Goal: Information Seeking & Learning: Learn about a topic

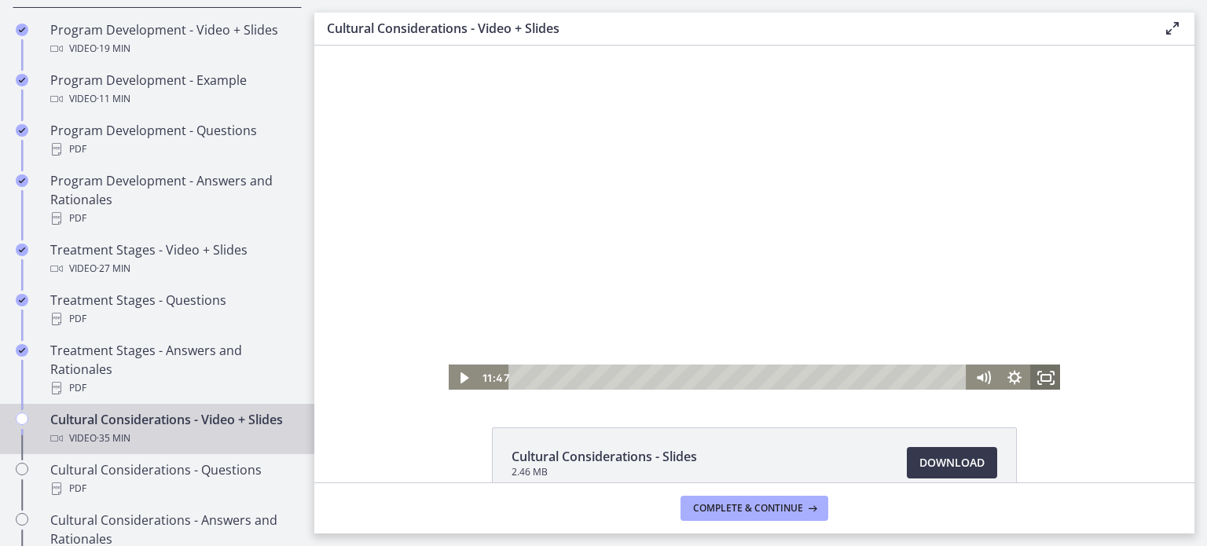
click at [1044, 383] on icon "Fullscreen" at bounding box center [1046, 378] width 31 height 27
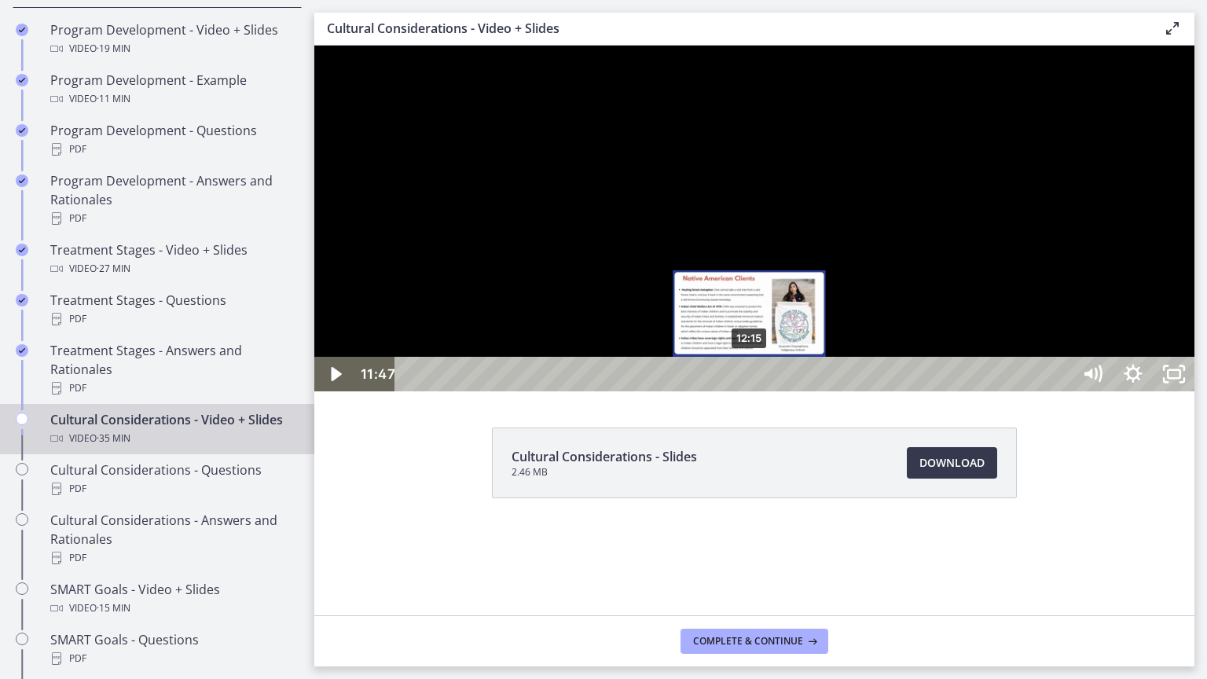
click at [751, 391] on div "12:15" at bounding box center [736, 374] width 652 height 35
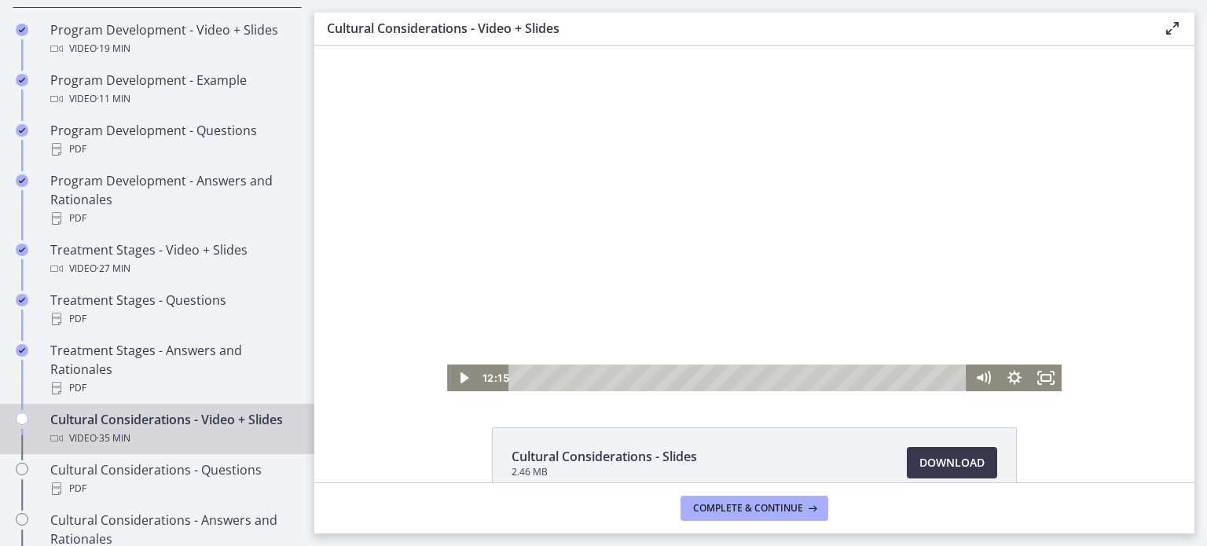
drag, startPoint x: 857, startPoint y: 204, endPoint x: 981, endPoint y: 287, distance: 149.6
click at [858, 204] on div at bounding box center [754, 219] width 615 height 346
click at [1047, 380] on icon "Fullscreen" at bounding box center [1046, 378] width 38 height 32
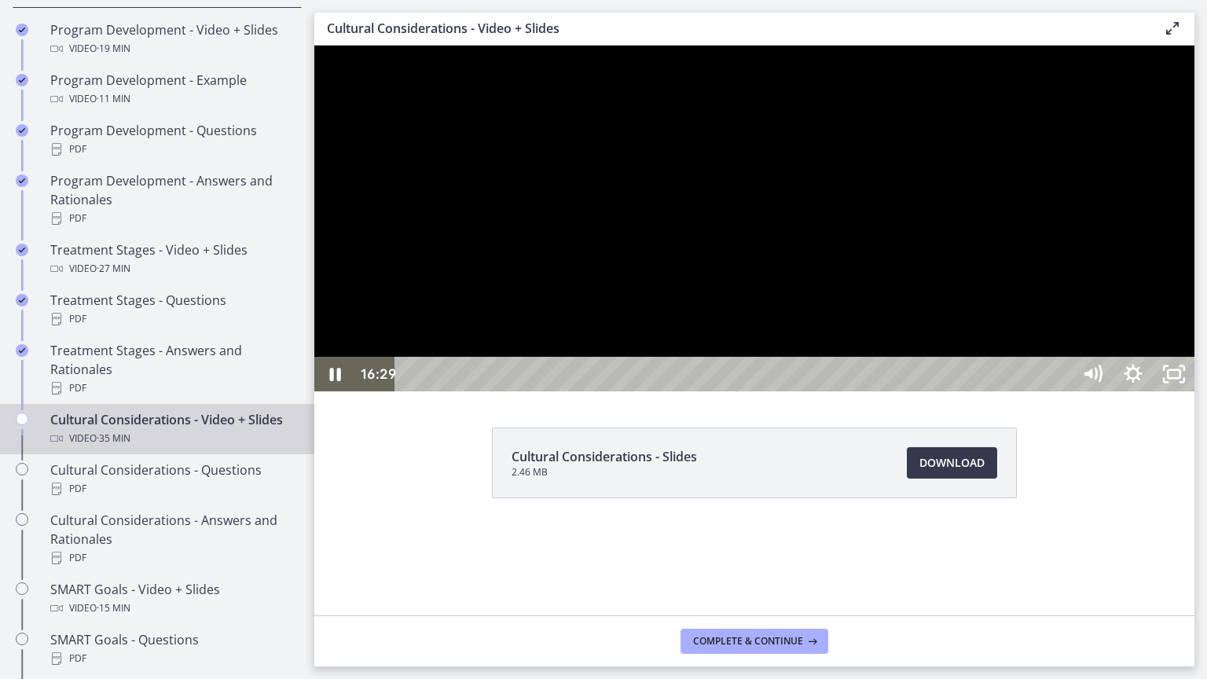
click at [889, 389] on div at bounding box center [754, 219] width 880 height 346
click at [847, 288] on div at bounding box center [754, 219] width 880 height 346
click at [1185, 310] on div at bounding box center [754, 219] width 880 height 346
click at [1062, 391] on div "33:40" at bounding box center [736, 374] width 652 height 35
click at [1195, 391] on div at bounding box center [754, 219] width 880 height 346
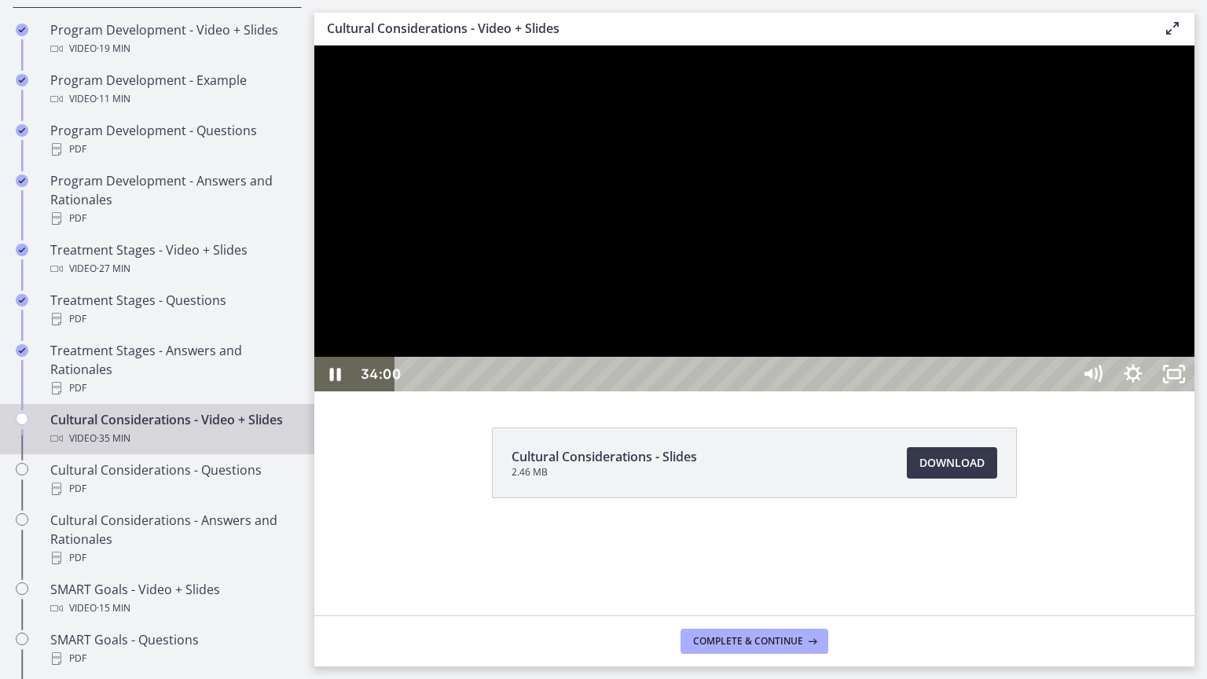
click at [1062, 391] on div "34:00" at bounding box center [736, 374] width 652 height 35
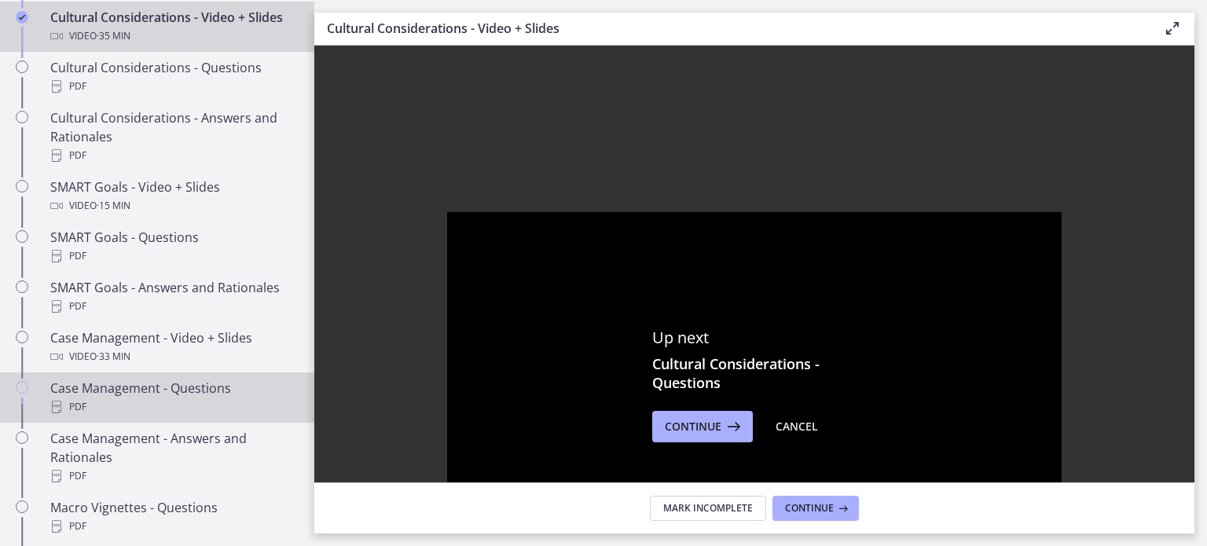
scroll to position [1167, 0]
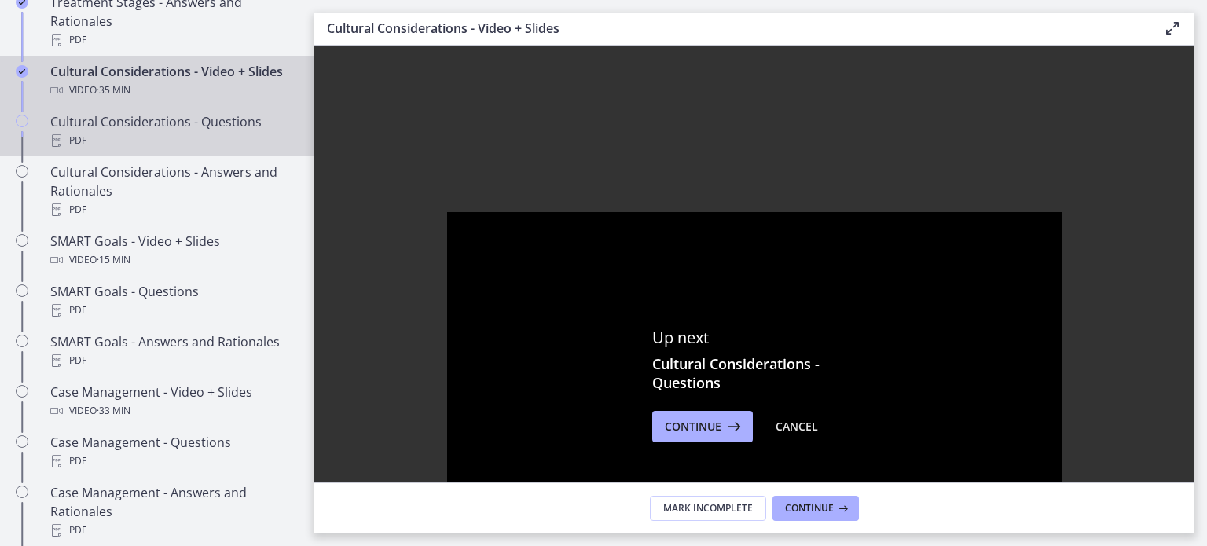
click at [172, 150] on div "PDF" at bounding box center [172, 140] width 245 height 19
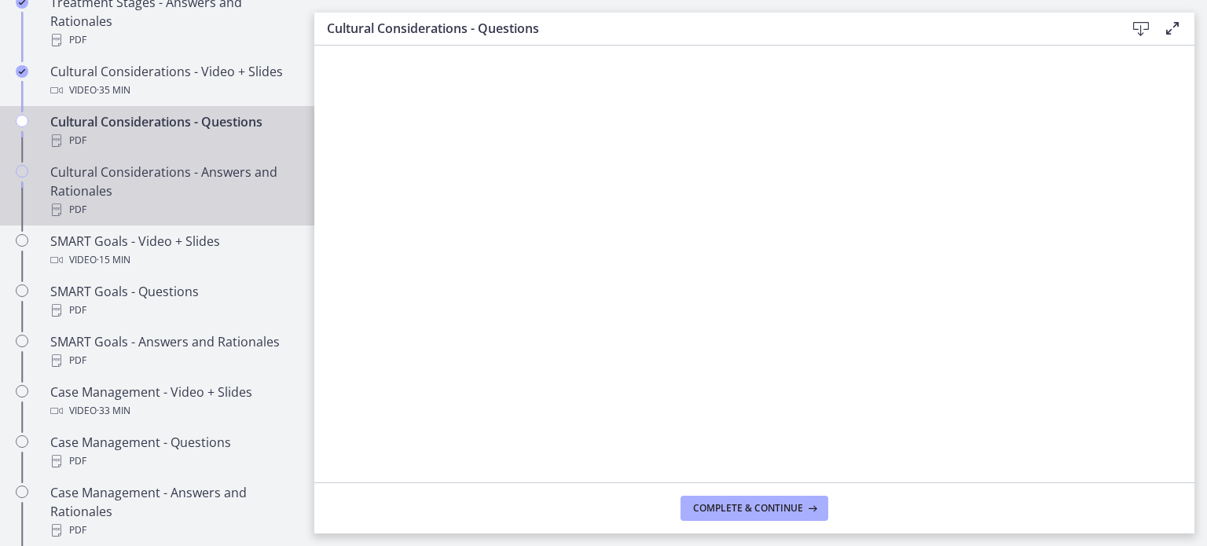
click at [165, 219] on div "PDF" at bounding box center [172, 209] width 245 height 19
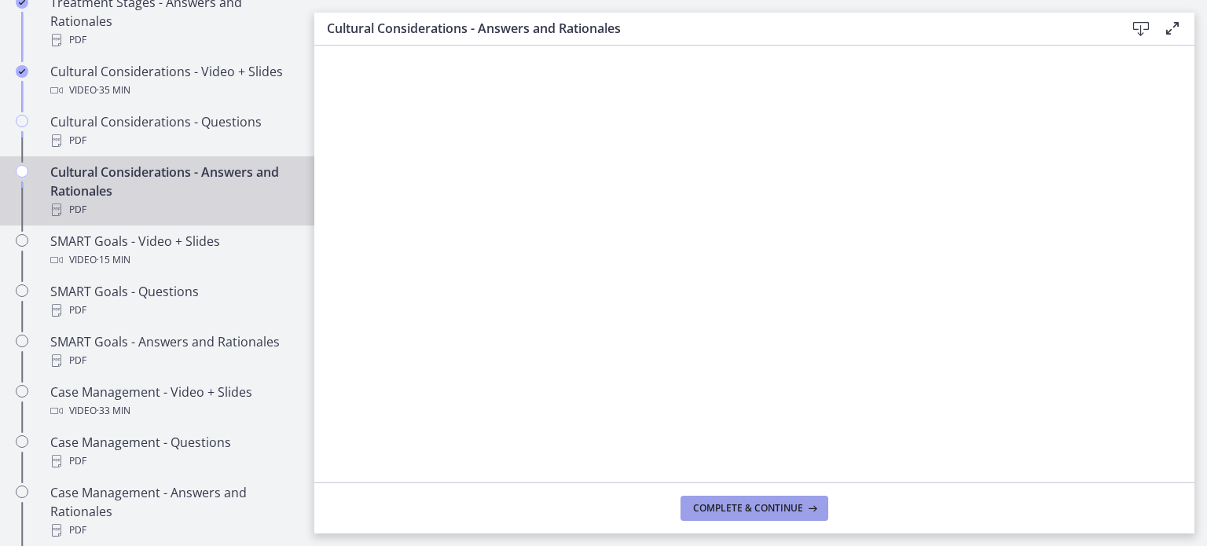
click at [792, 505] on span "Complete & continue" at bounding box center [748, 508] width 110 height 13
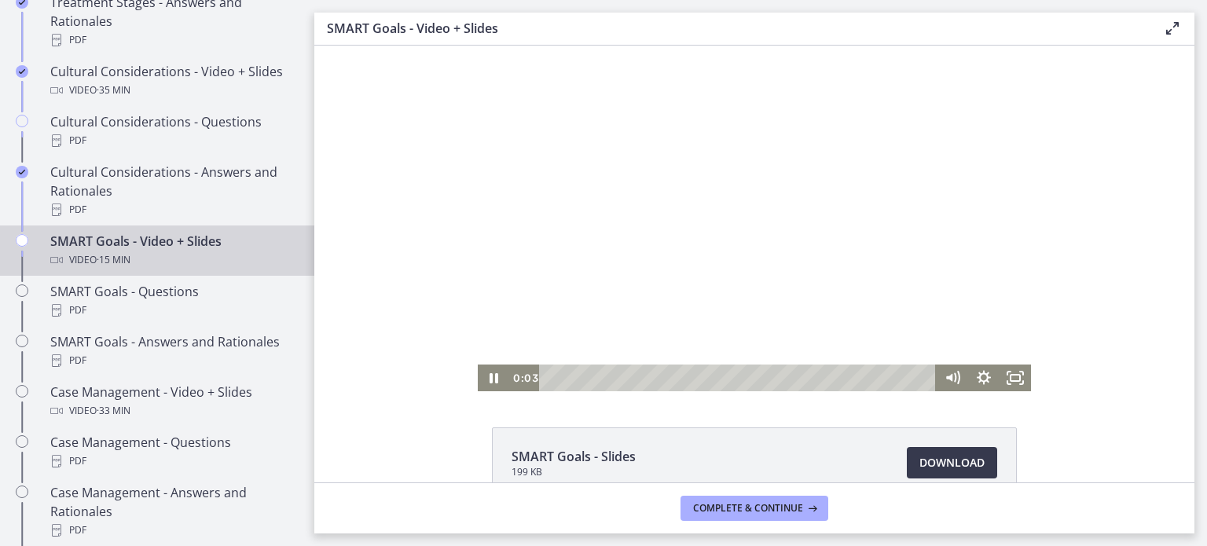
click at [791, 255] on div at bounding box center [754, 219] width 553 height 346
click at [774, 197] on div at bounding box center [754, 219] width 553 height 346
click at [586, 238] on div at bounding box center [754, 219] width 553 height 346
click at [1012, 377] on icon "Fullscreen" at bounding box center [1016, 378] width 38 height 32
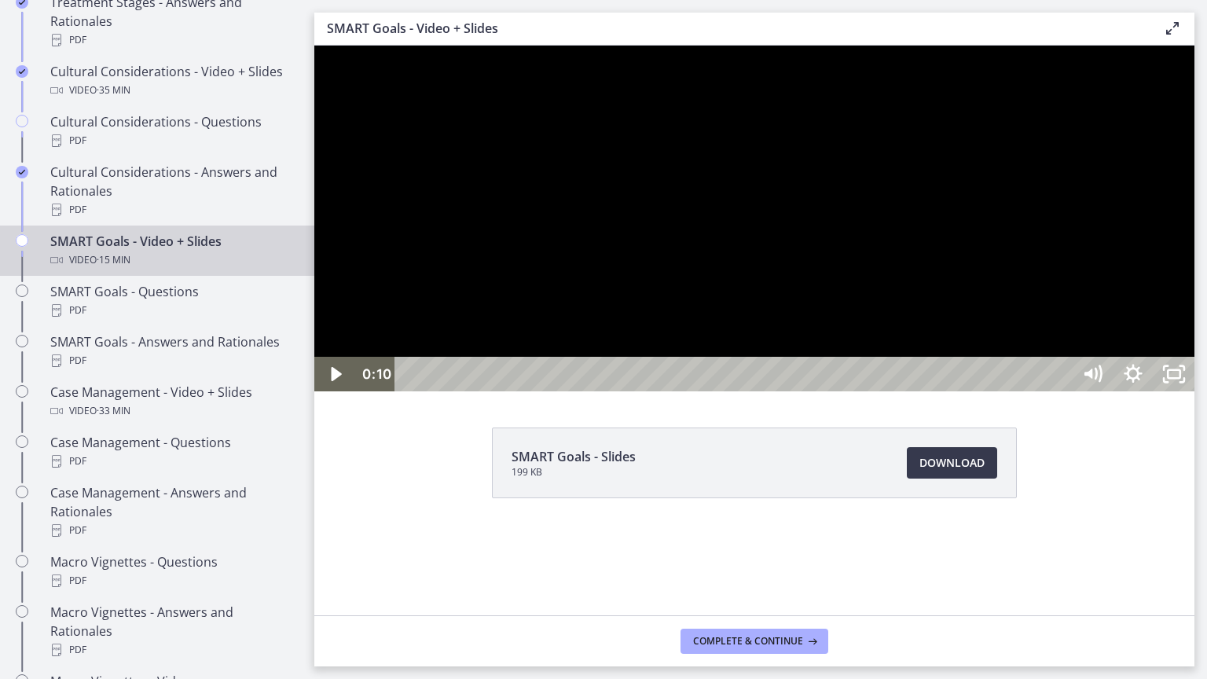
click at [847, 332] on div at bounding box center [754, 219] width 880 height 346
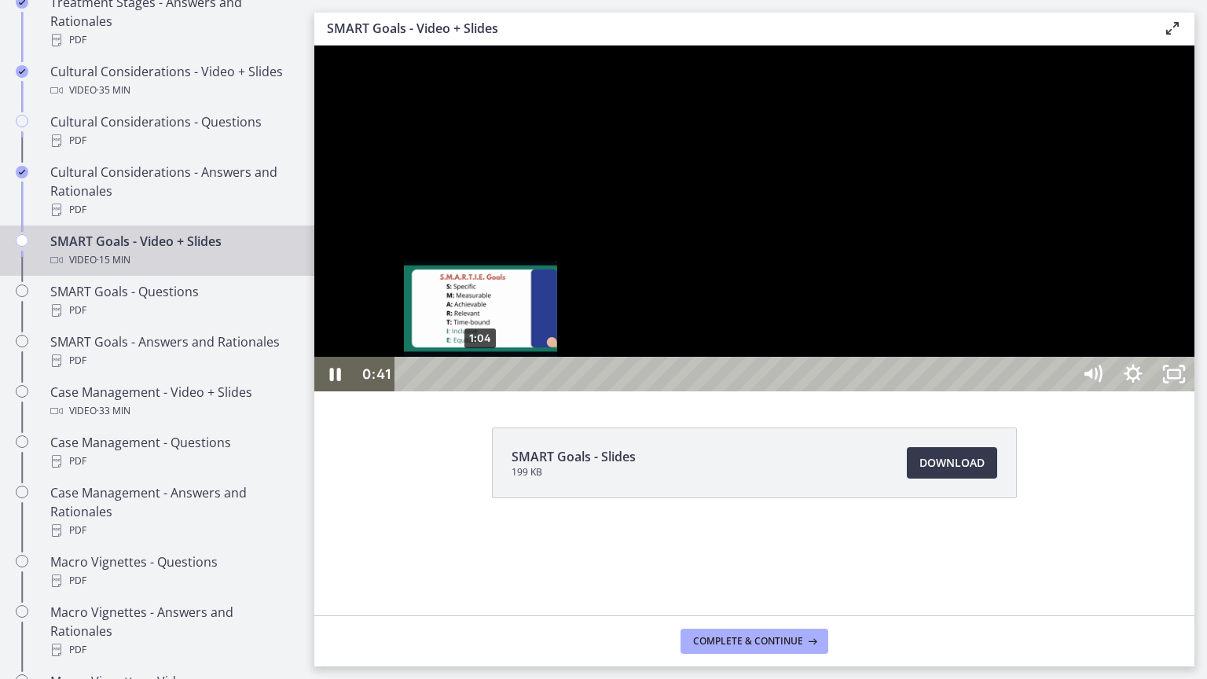
click at [481, 391] on div "1:04" at bounding box center [736, 374] width 652 height 35
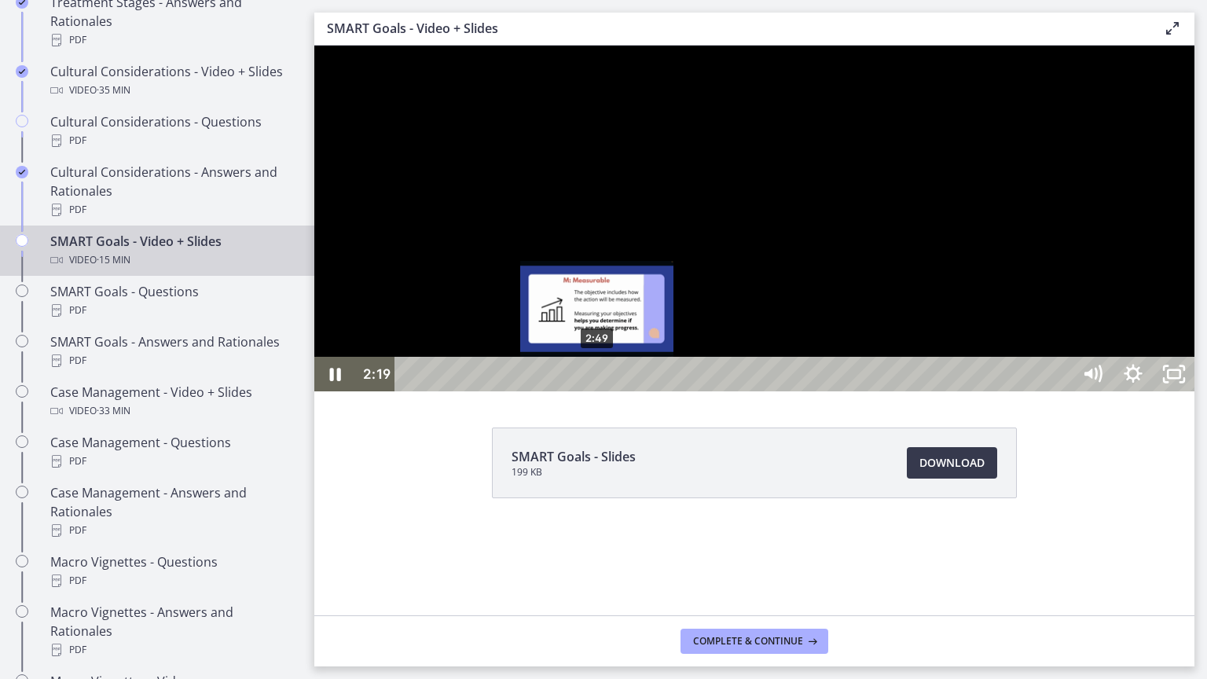
click at [597, 391] on div "2:49" at bounding box center [736, 374] width 652 height 35
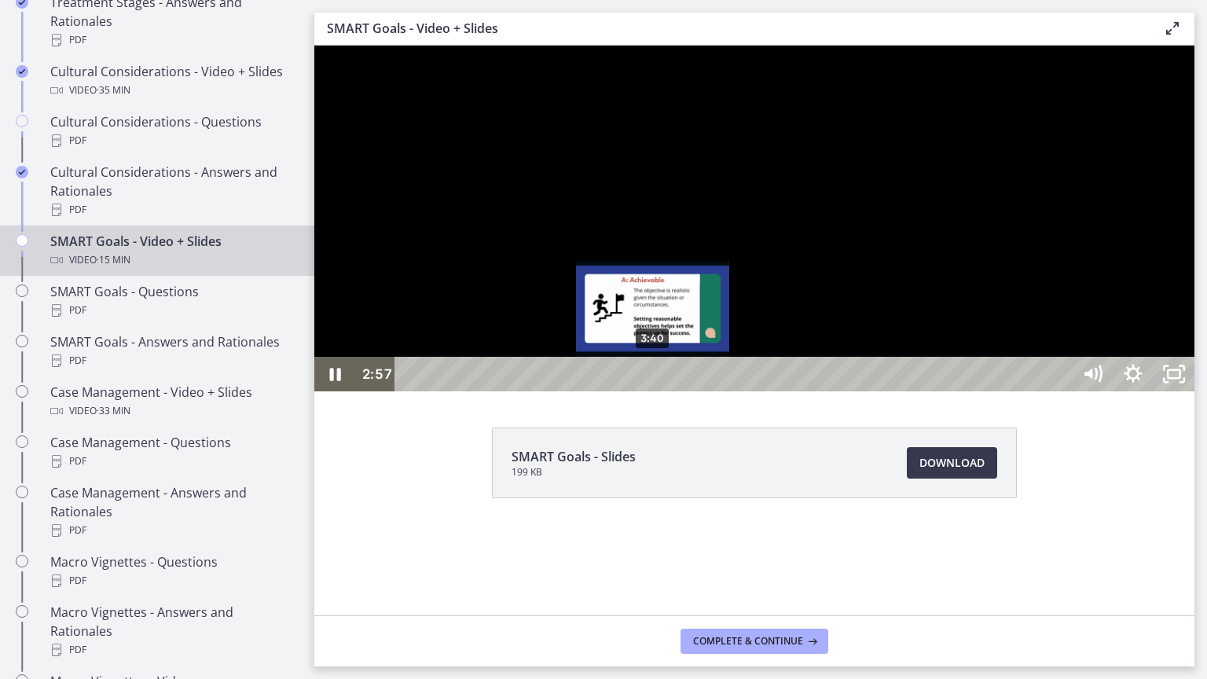
click at [654, 391] on div "3:40" at bounding box center [736, 374] width 652 height 35
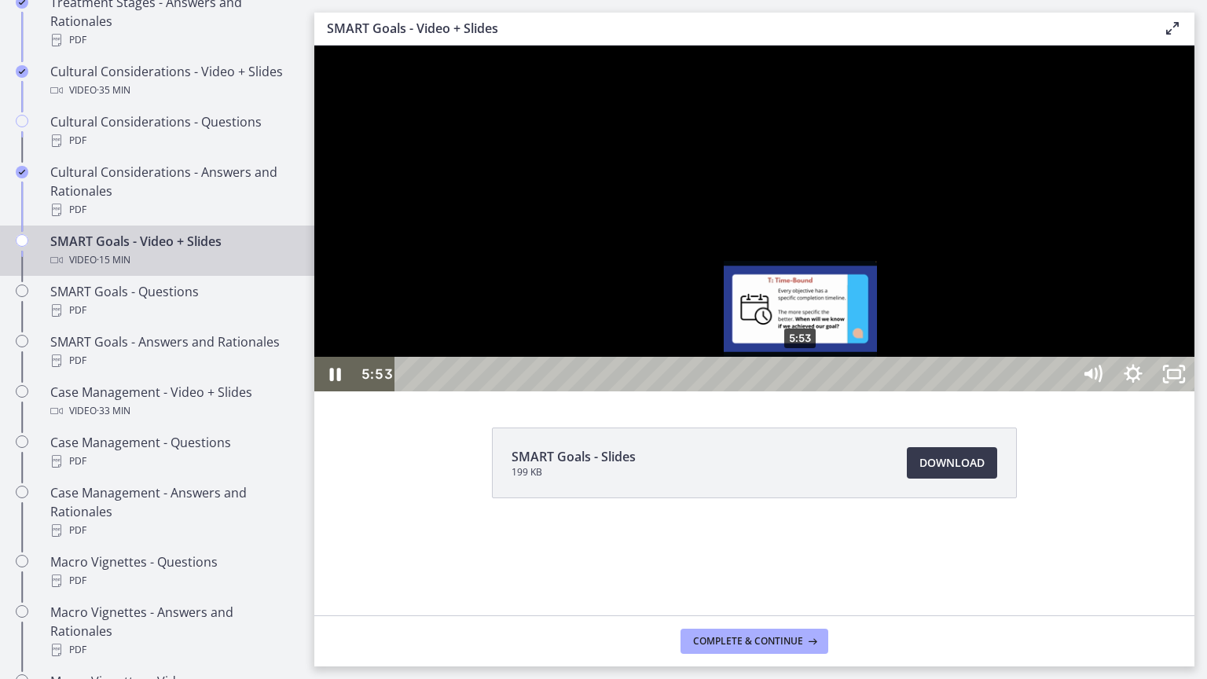
click at [802, 391] on div "5:53" at bounding box center [736, 374] width 652 height 35
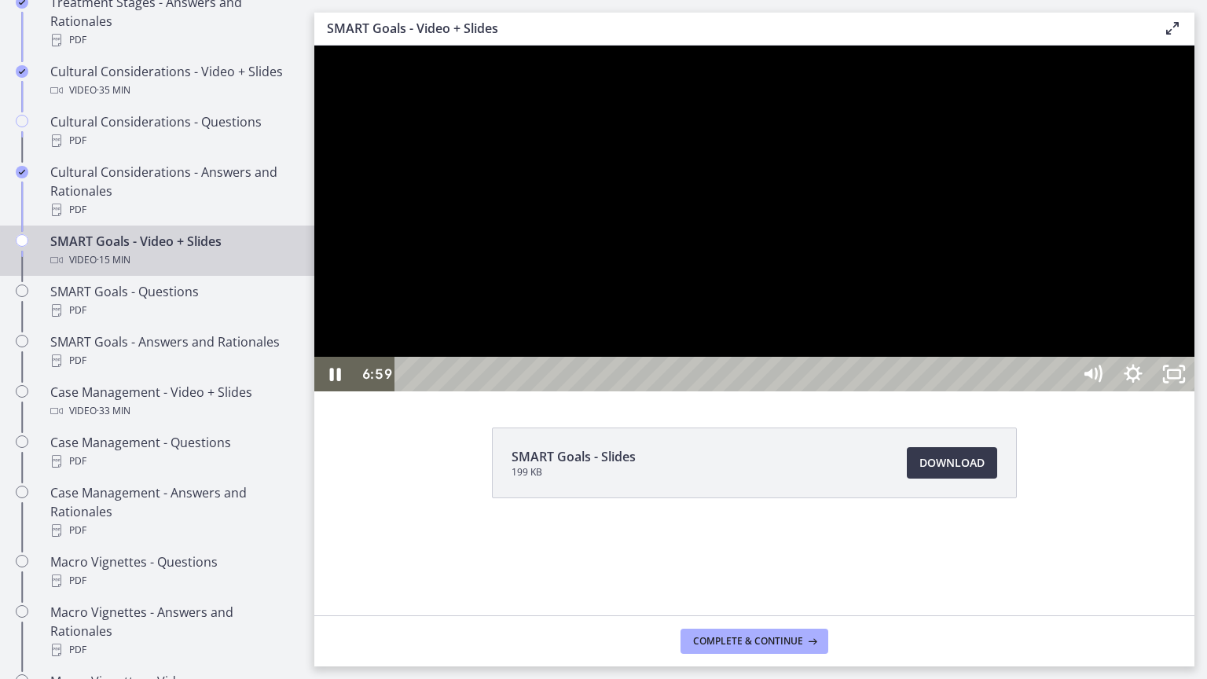
click at [818, 391] on div at bounding box center [754, 219] width 880 height 346
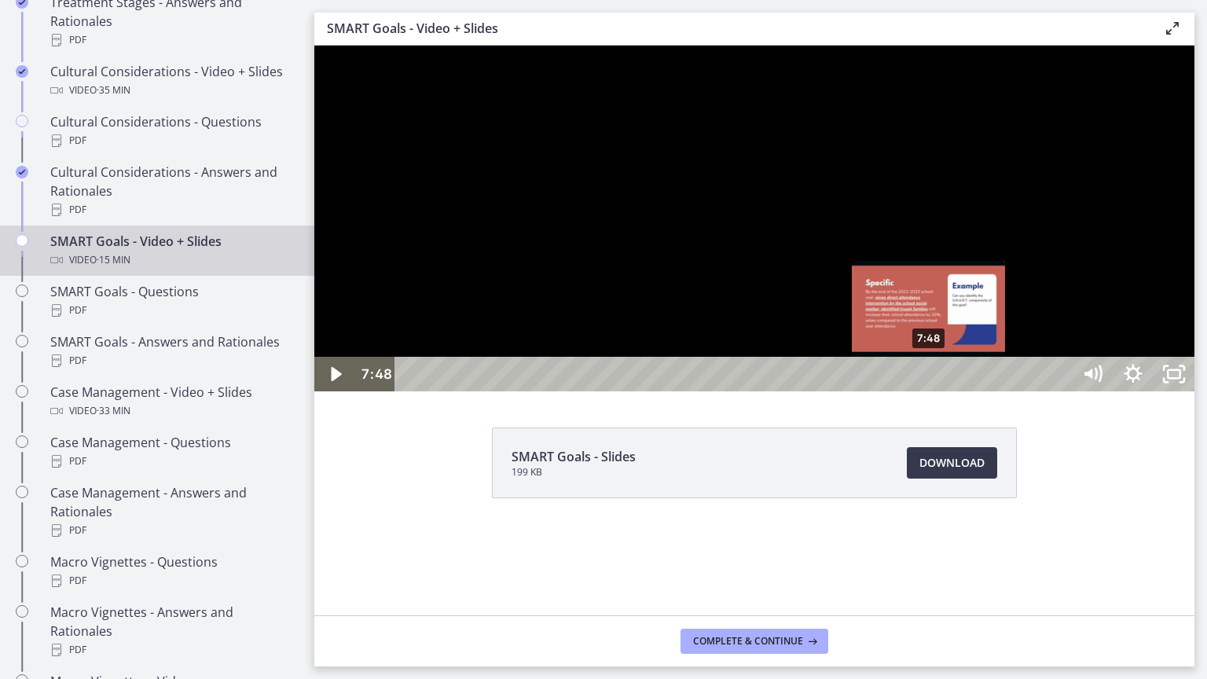
click at [930, 391] on div "7:48" at bounding box center [736, 374] width 652 height 35
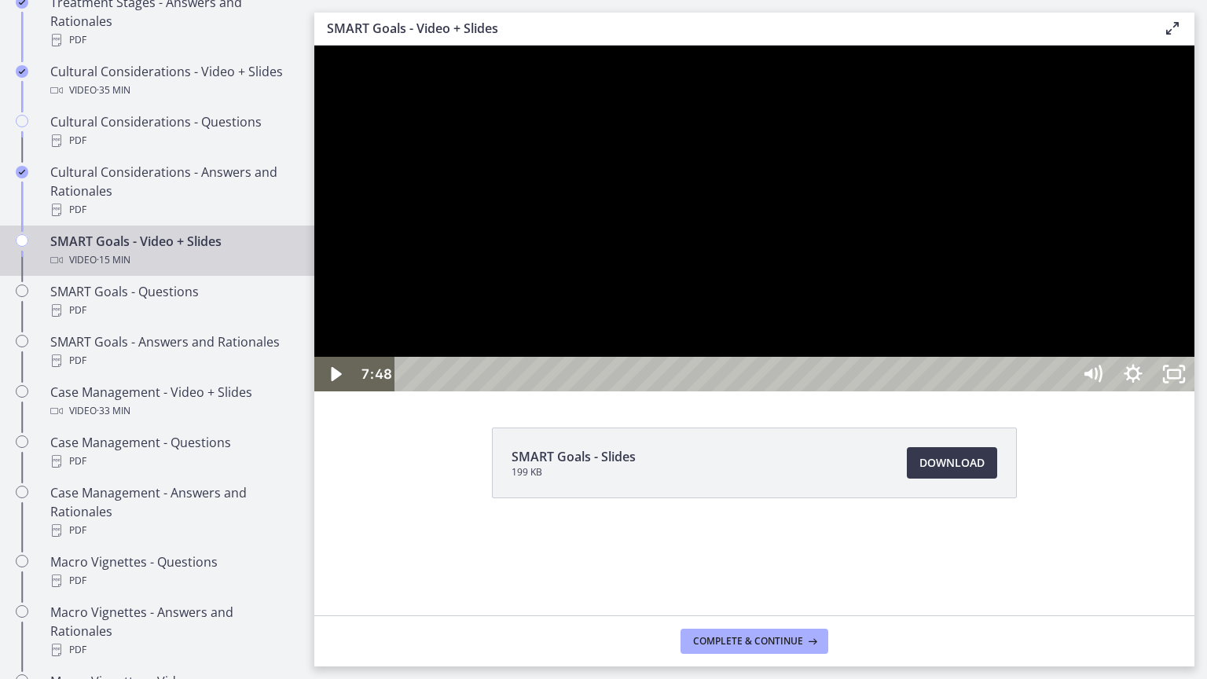
click at [895, 391] on div at bounding box center [754, 219] width 880 height 346
click at [902, 359] on div at bounding box center [754, 219] width 880 height 346
click at [911, 391] on div at bounding box center [754, 219] width 880 height 346
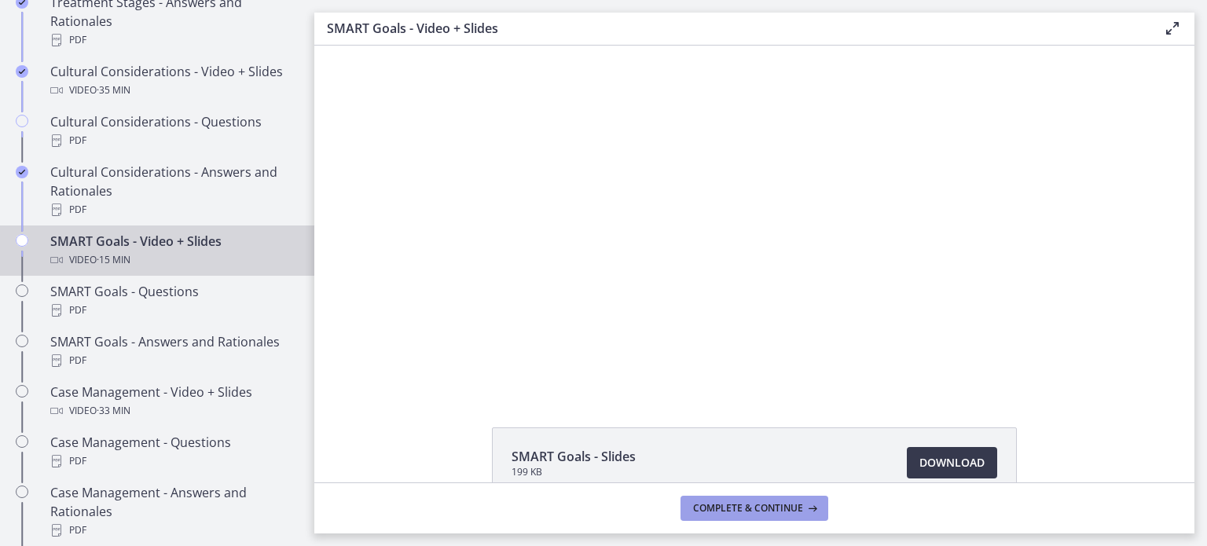
click at [801, 504] on span "Complete & continue" at bounding box center [748, 508] width 110 height 13
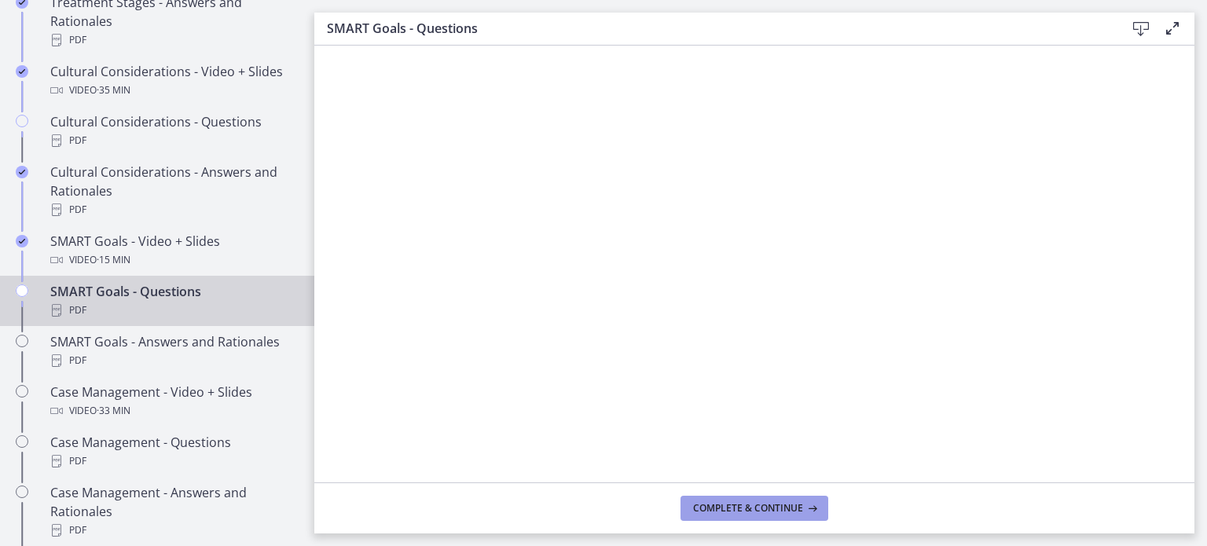
click at [754, 515] on span "Complete & continue" at bounding box center [748, 508] width 110 height 13
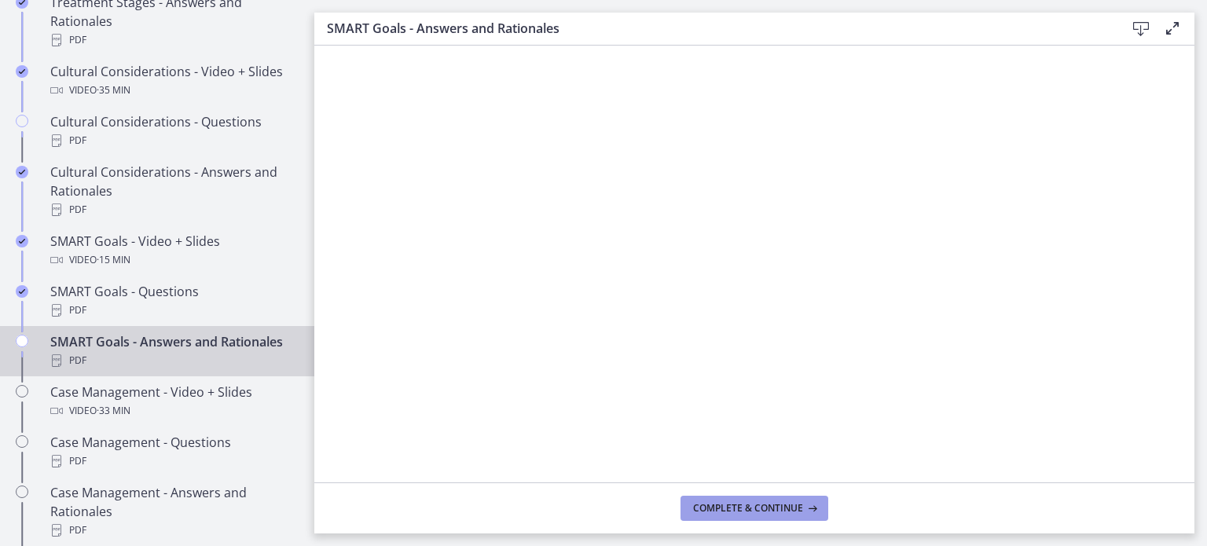
click at [793, 518] on button "Complete & continue" at bounding box center [755, 508] width 148 height 25
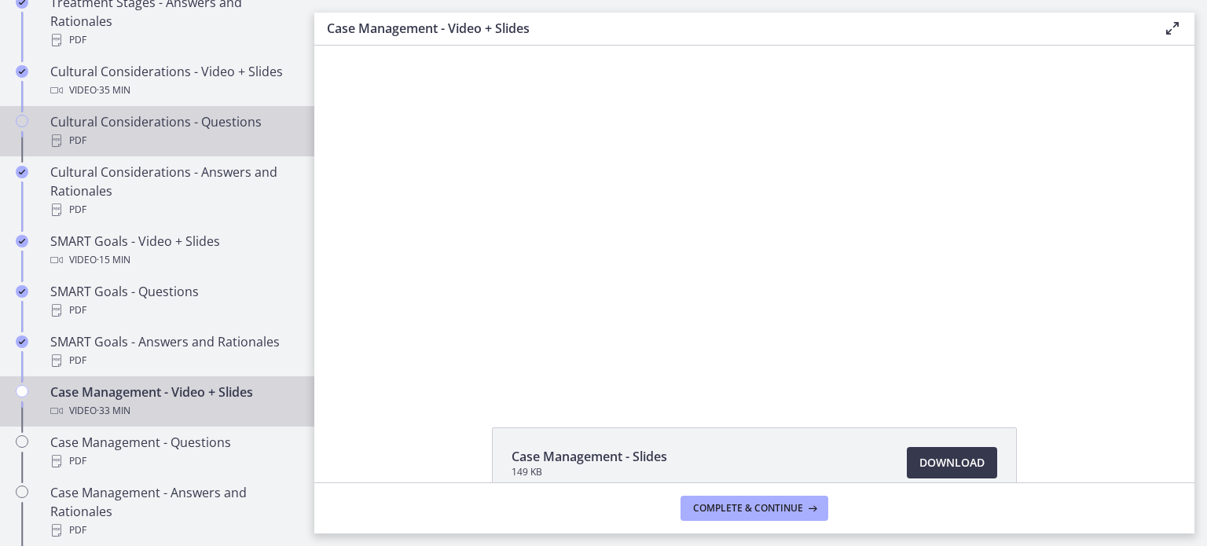
click at [178, 147] on div "PDF" at bounding box center [172, 140] width 245 height 19
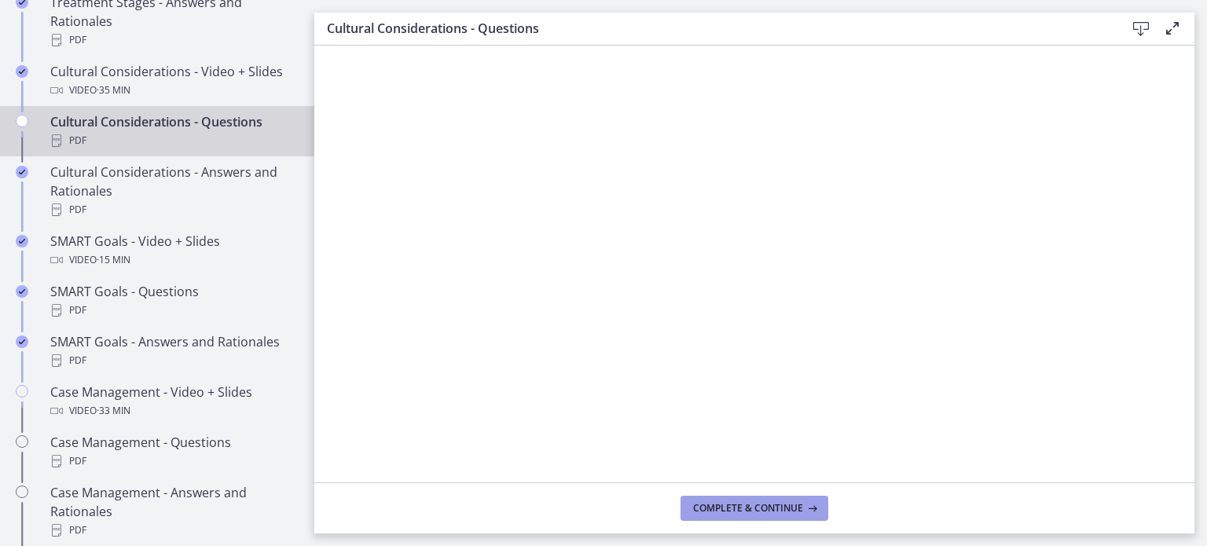
click at [789, 510] on span "Complete & continue" at bounding box center [748, 508] width 110 height 13
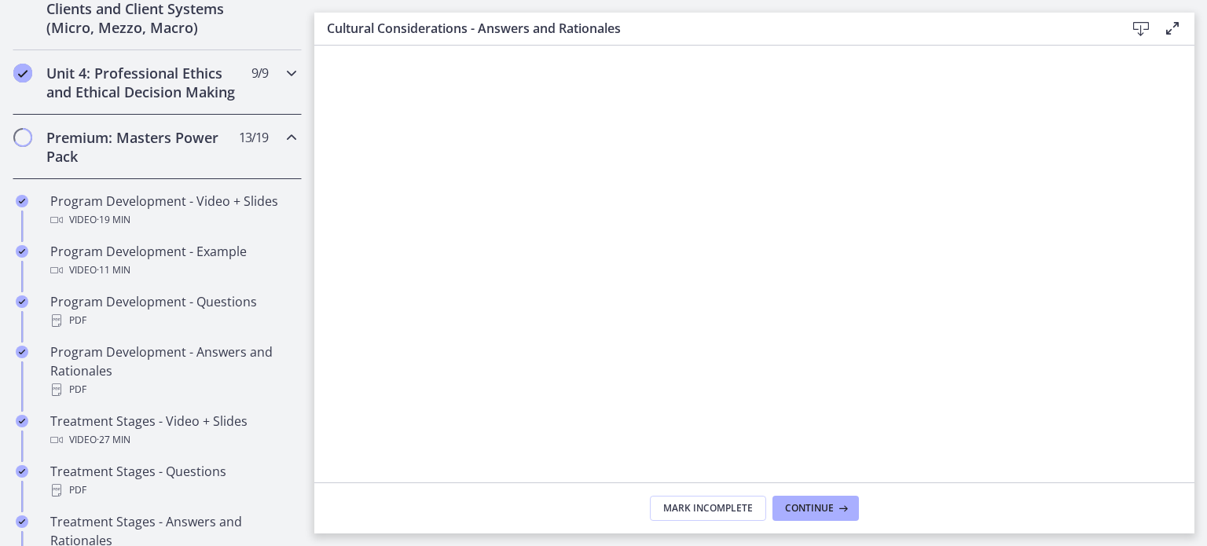
scroll to position [633, 0]
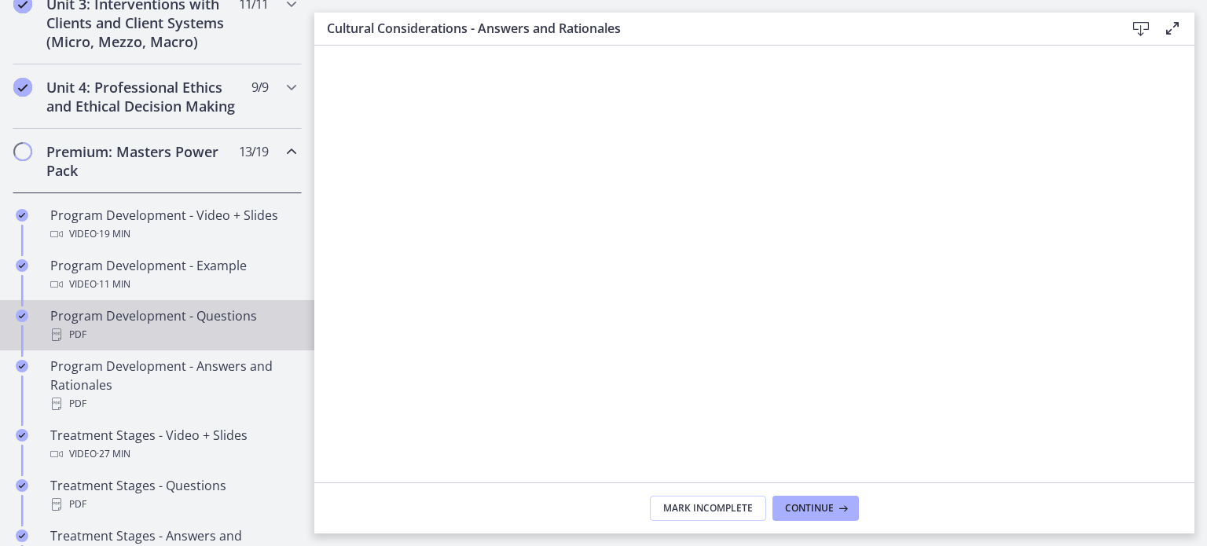
click at [226, 336] on div "Program Development - Questions PDF" at bounding box center [172, 326] width 245 height 38
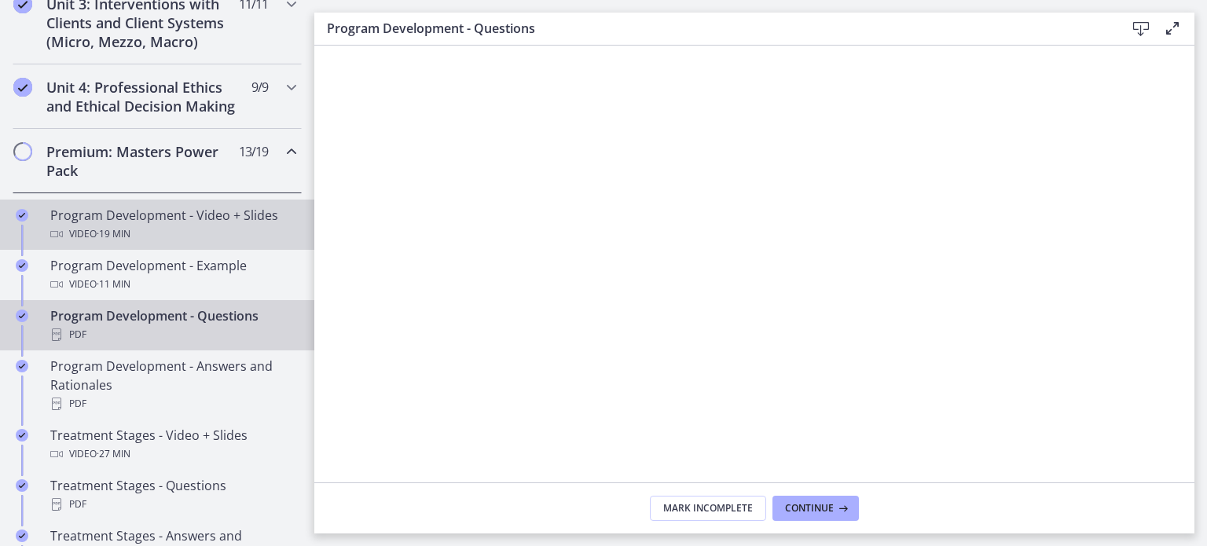
click at [220, 237] on div "Program Development - Video + Slides Video · 19 min" at bounding box center [172, 225] width 245 height 38
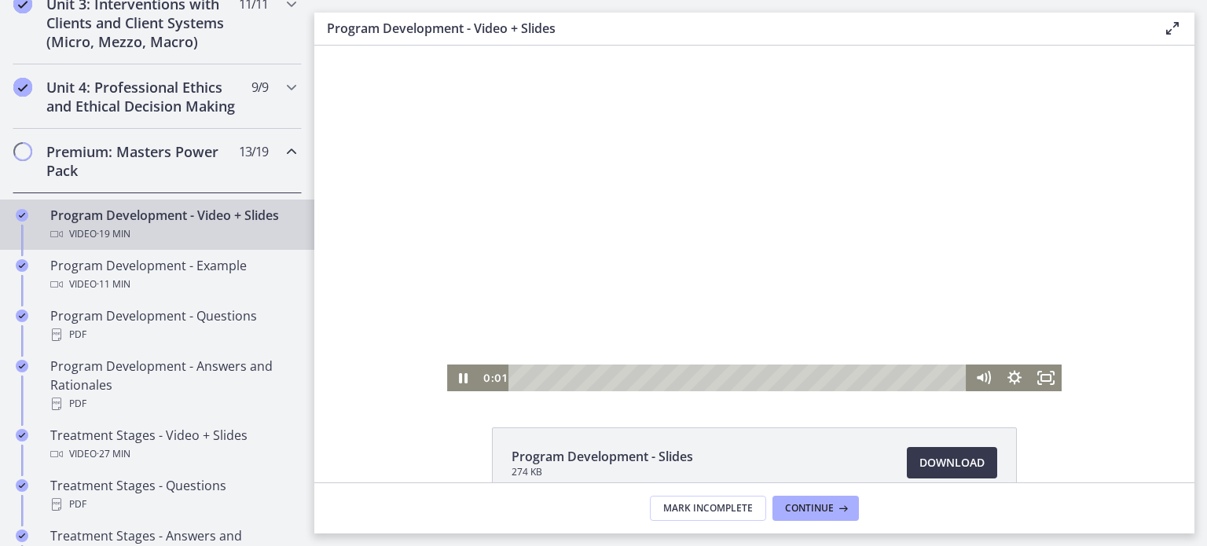
click at [790, 250] on div at bounding box center [754, 219] width 615 height 346
click at [1034, 377] on icon "Fullscreen" at bounding box center [1046, 378] width 31 height 27
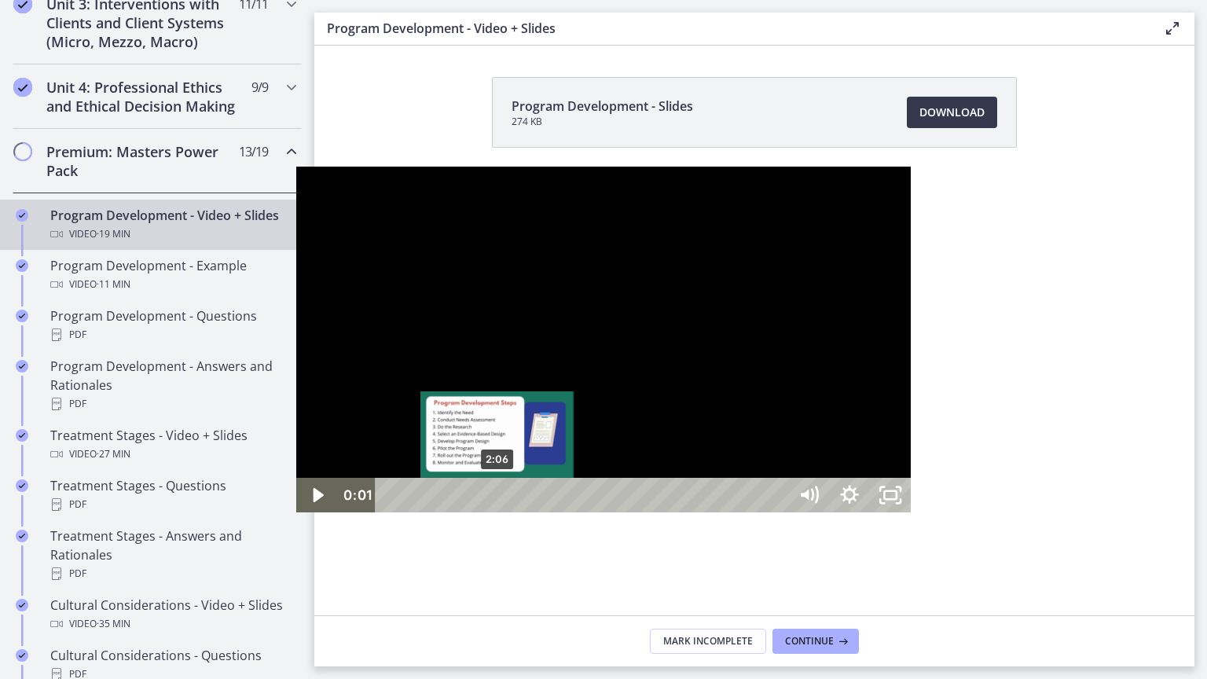
click at [391, 513] on div "2:06" at bounding box center [585, 495] width 388 height 35
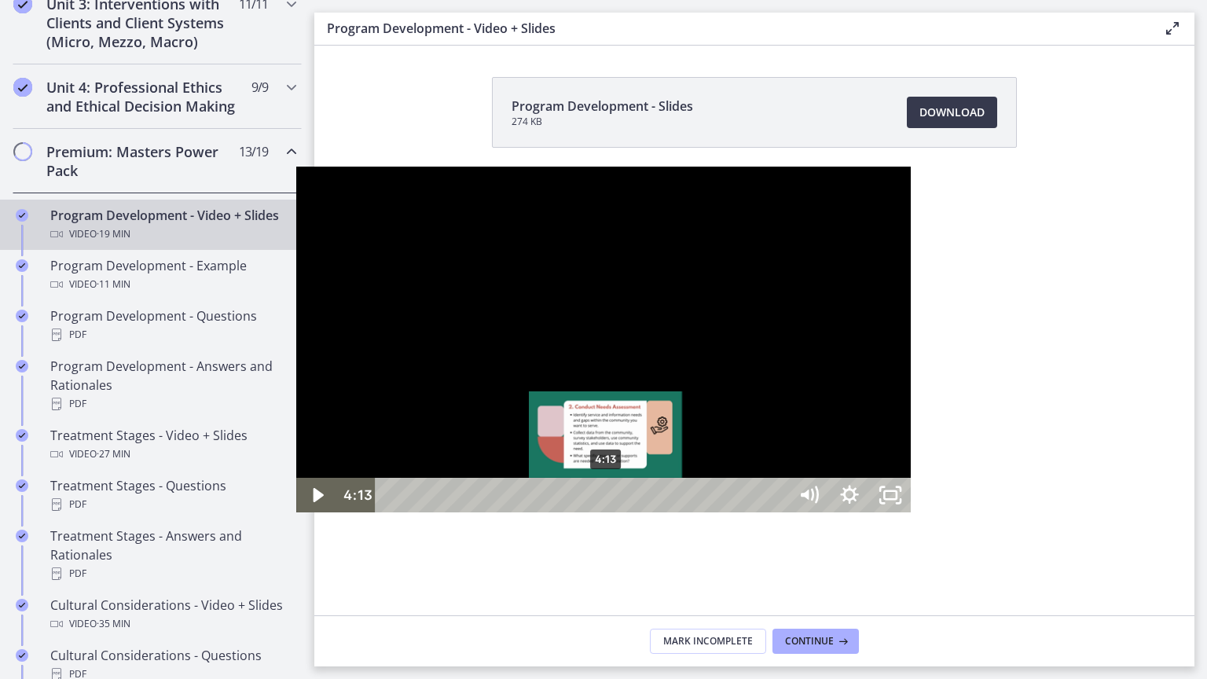
click at [391, 513] on div "4:13" at bounding box center [585, 495] width 388 height 35
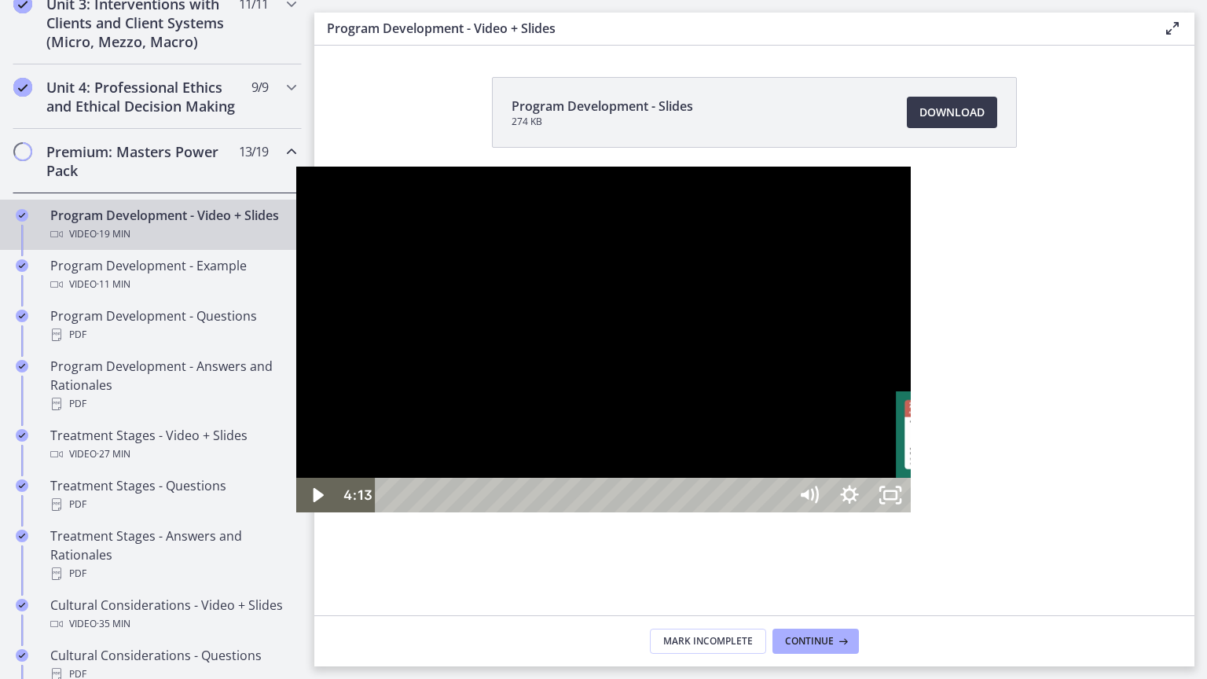
click at [679, 513] on div "11:26" at bounding box center [585, 495] width 388 height 35
click at [779, 513] on div "14:05" at bounding box center [585, 495] width 388 height 35
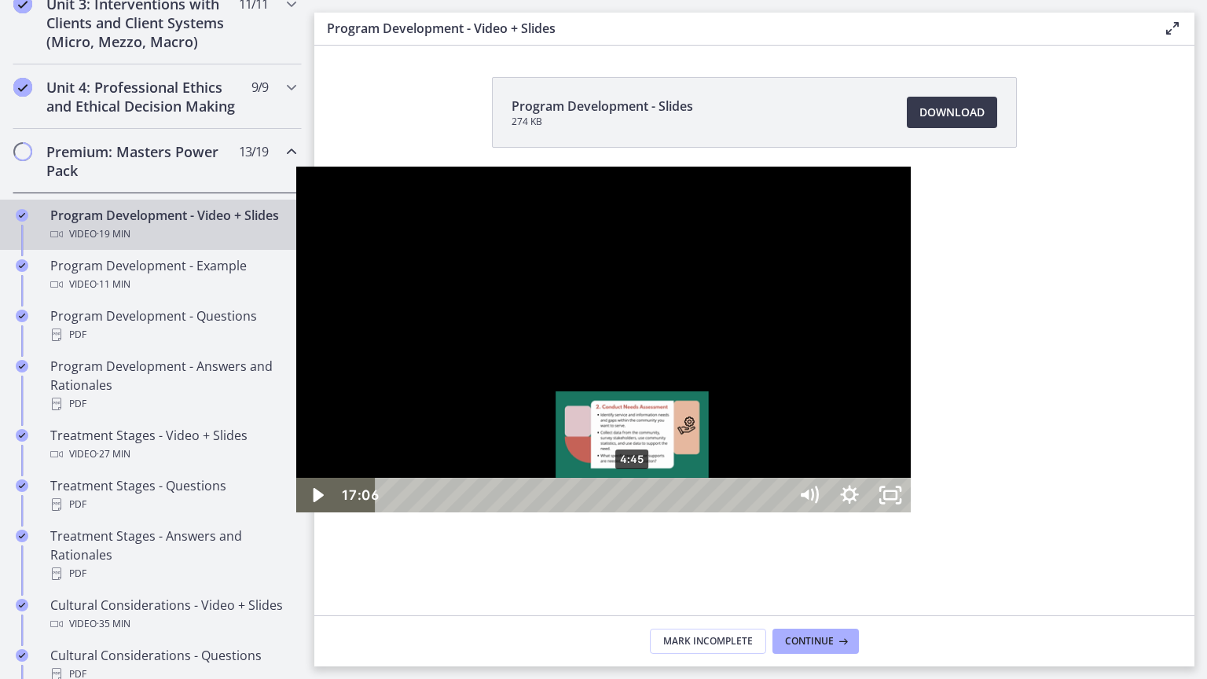
click at [391, 513] on div "4:45" at bounding box center [585, 495] width 388 height 35
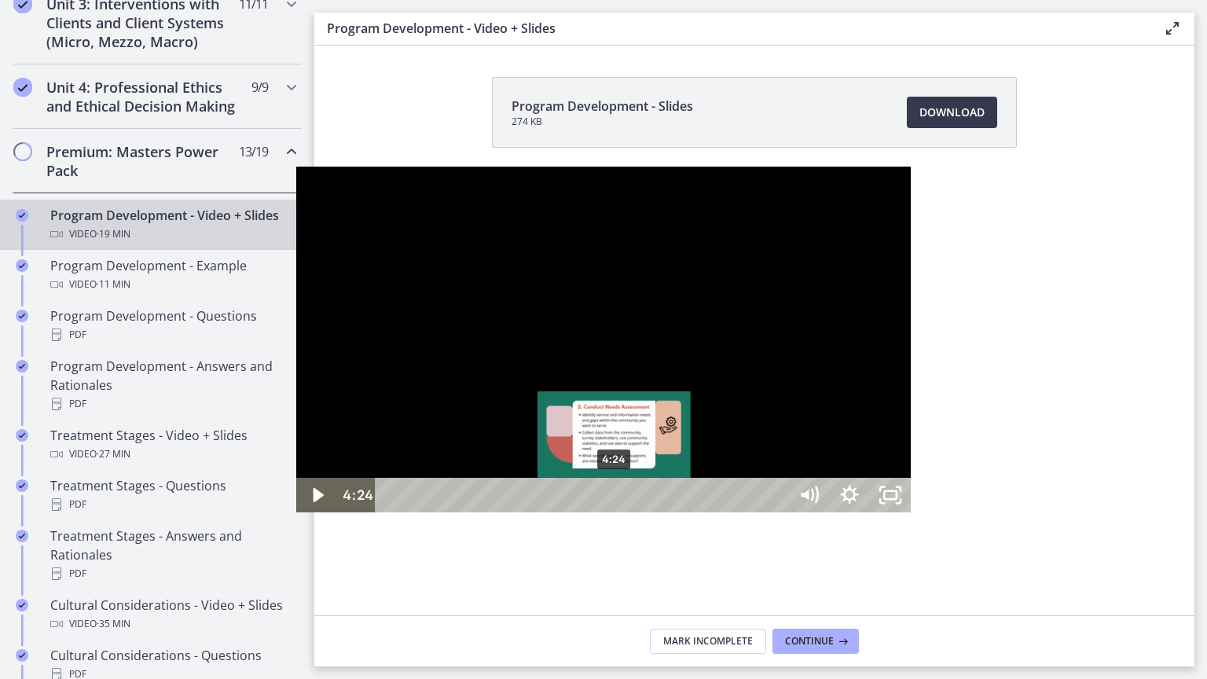
click at [391, 513] on div "4:24" at bounding box center [585, 495] width 388 height 35
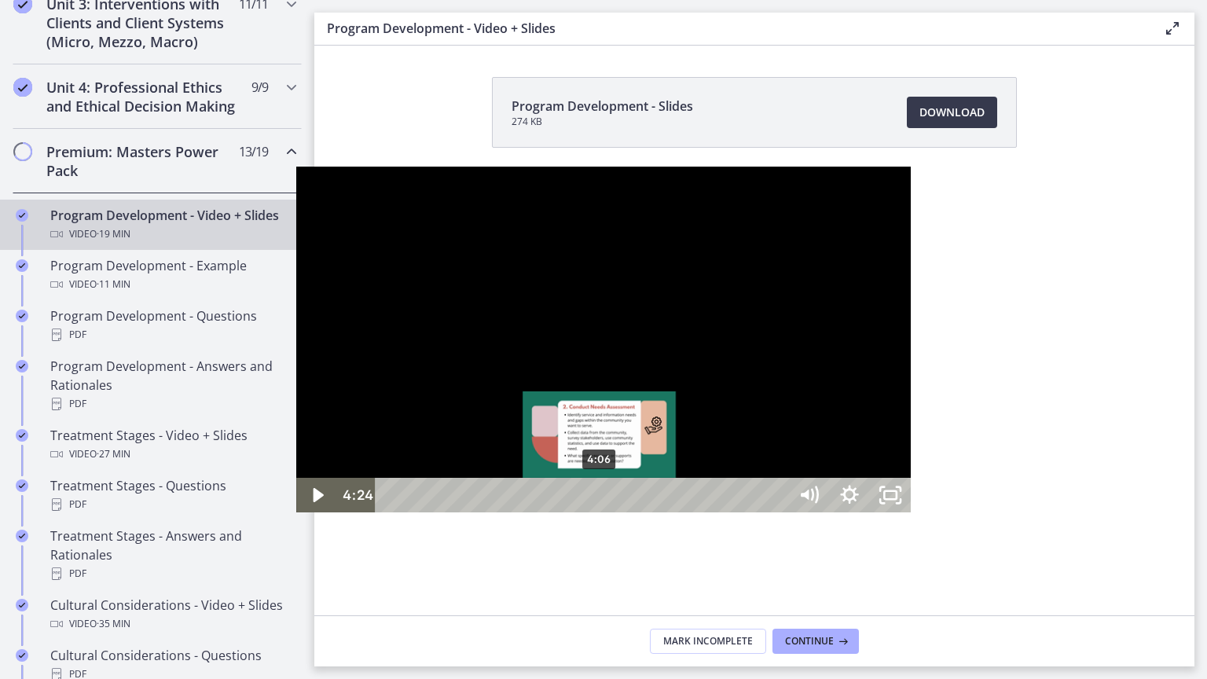
click at [391, 513] on div "4:06" at bounding box center [585, 495] width 388 height 35
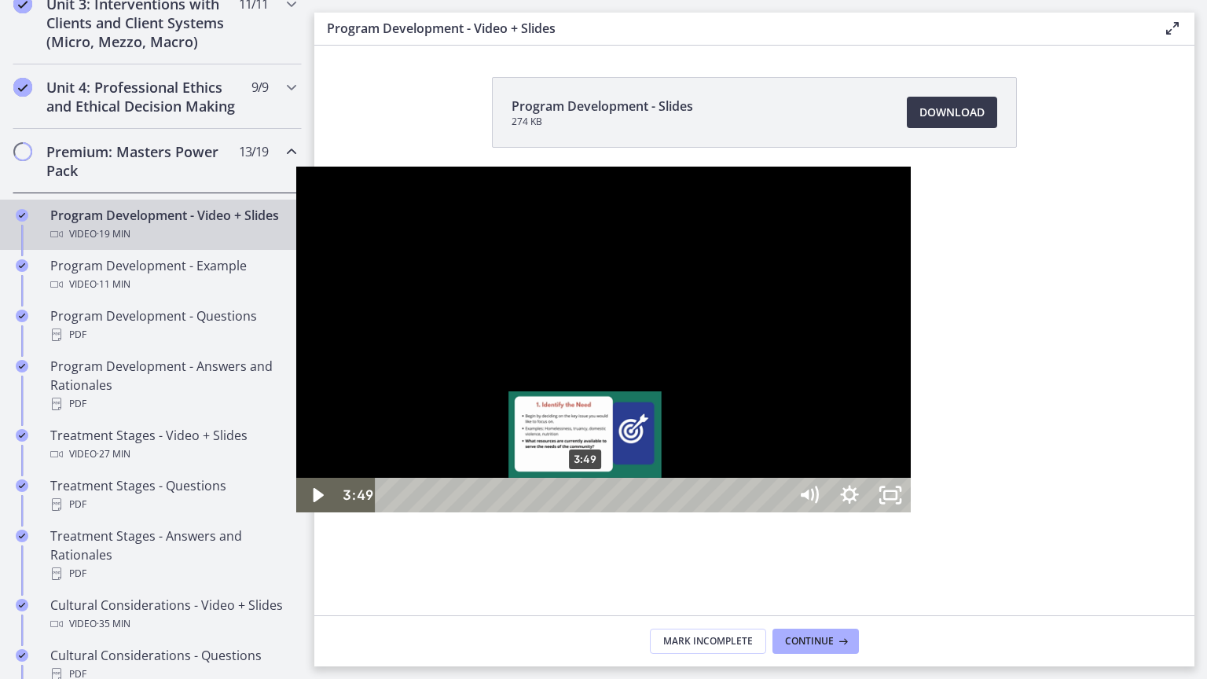
click at [391, 513] on div "3:49" at bounding box center [585, 495] width 388 height 35
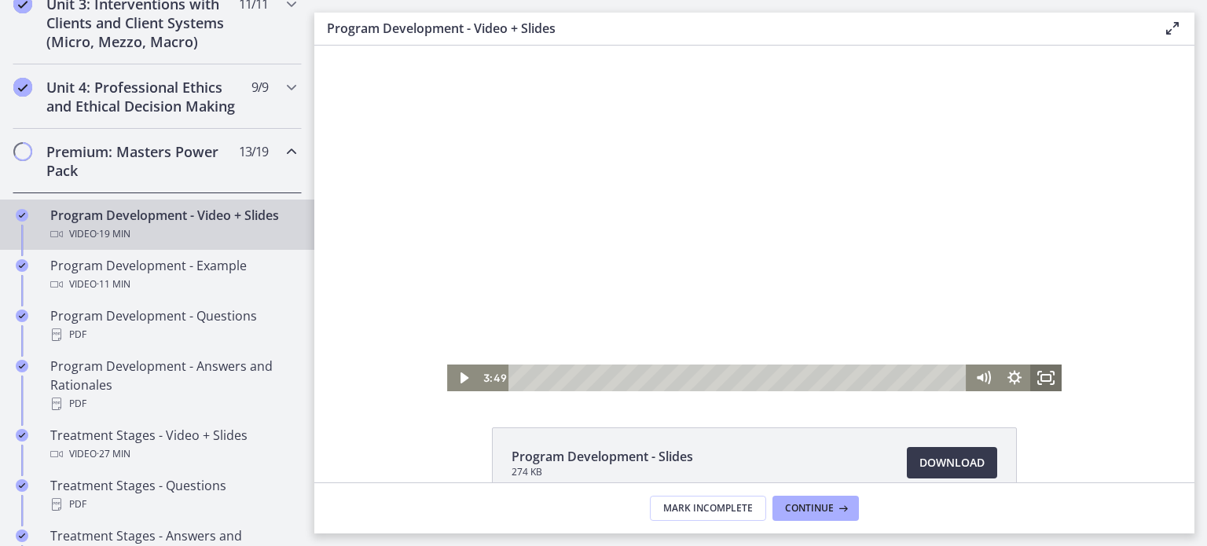
drag, startPoint x: 1044, startPoint y: 377, endPoint x: 1358, endPoint y: 517, distance: 344.5
click at [1044, 377] on icon "Fullscreen" at bounding box center [1046, 378] width 31 height 27
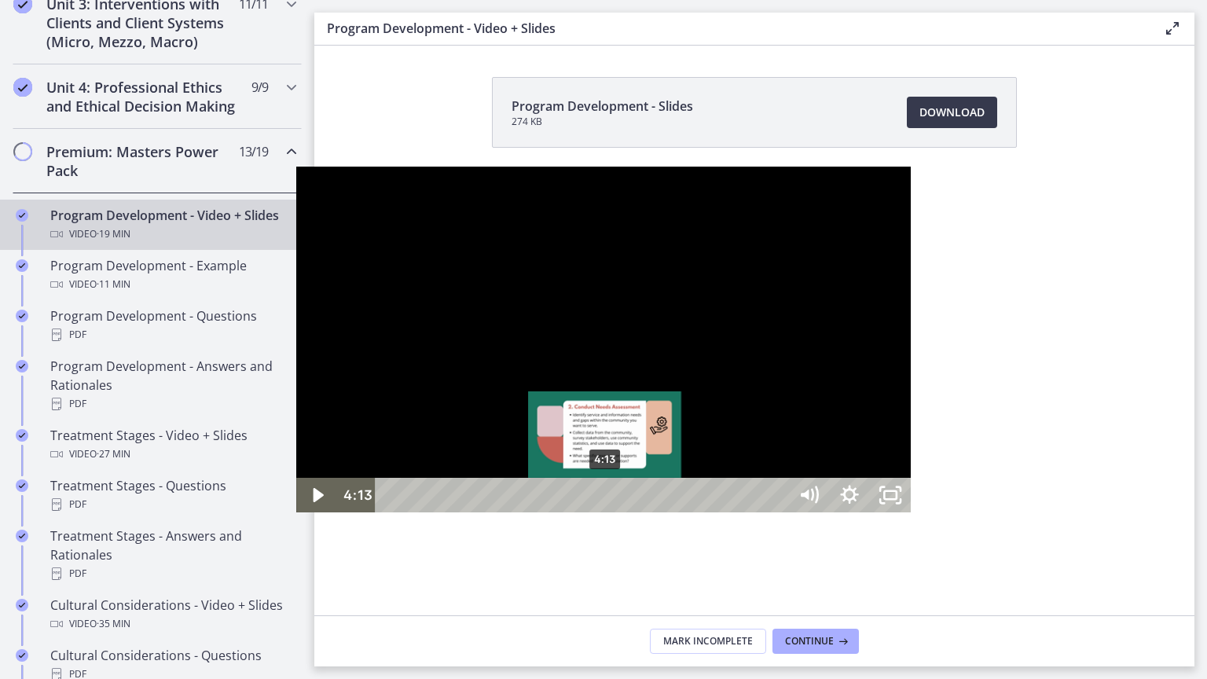
click at [391, 513] on div "4:13" at bounding box center [585, 495] width 388 height 35
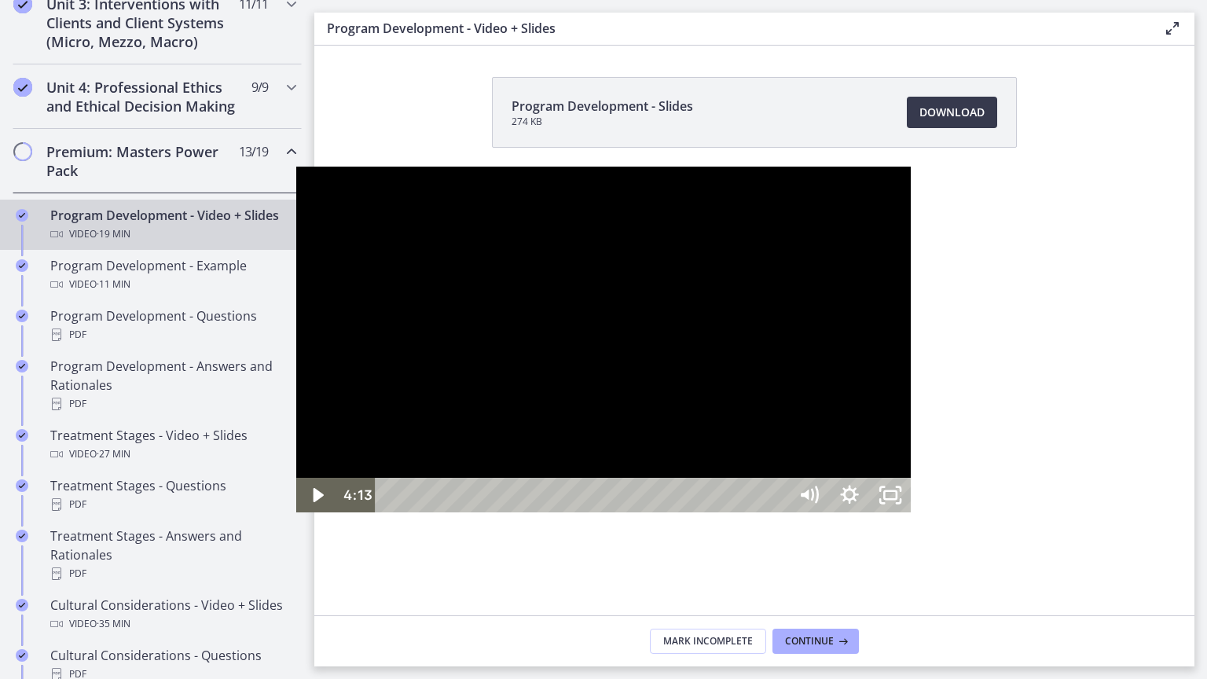
click at [628, 465] on div at bounding box center [603, 340] width 615 height 346
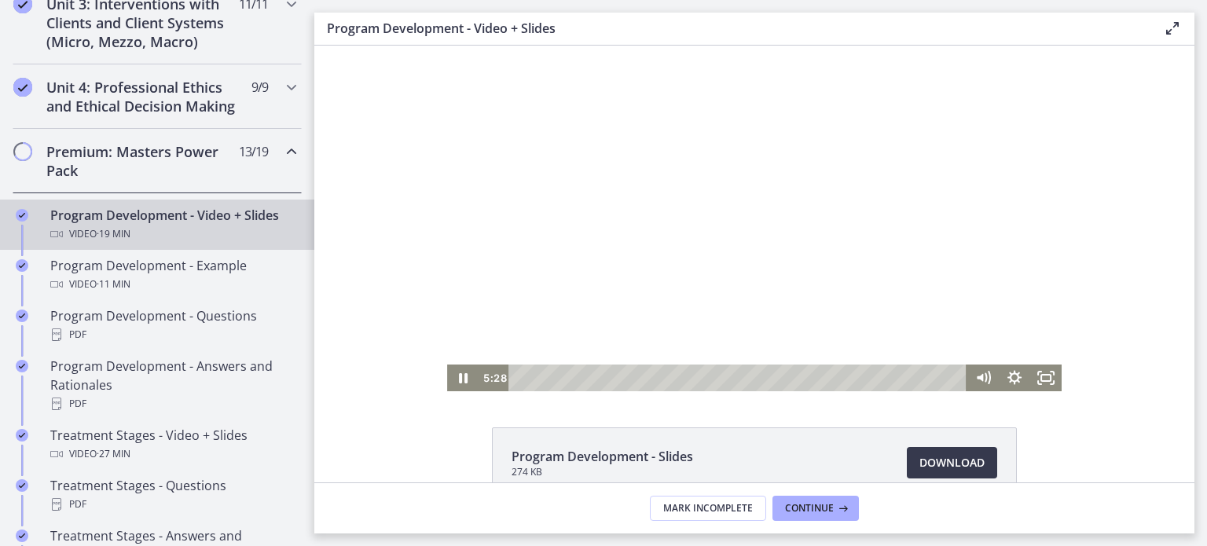
click at [652, 221] on div at bounding box center [754, 219] width 615 height 346
click at [741, 167] on div at bounding box center [754, 219] width 615 height 346
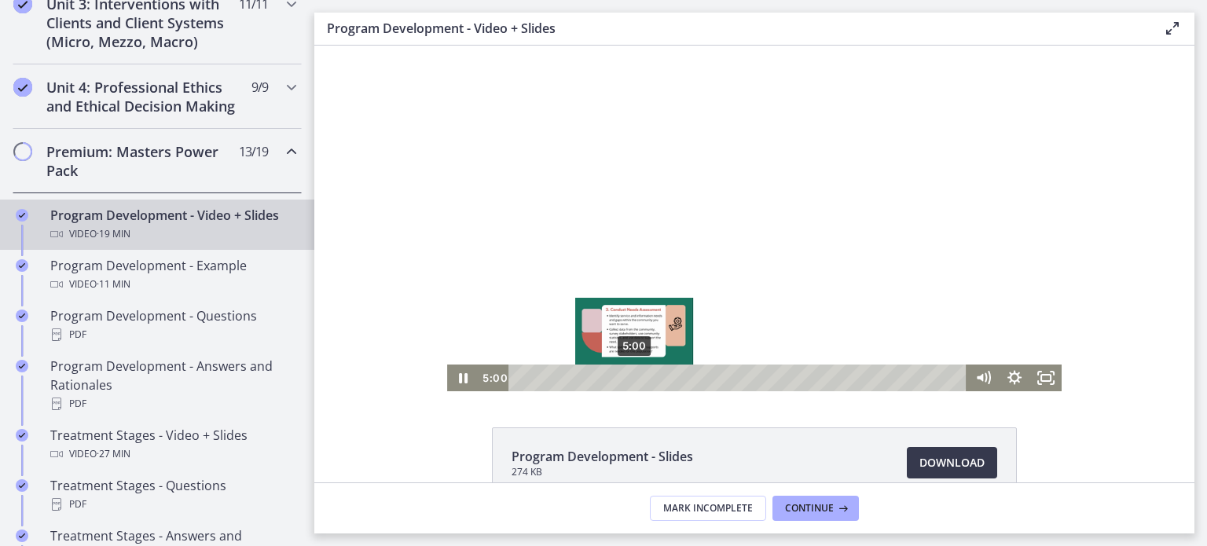
click at [629, 377] on div "5:00" at bounding box center [739, 378] width 439 height 27
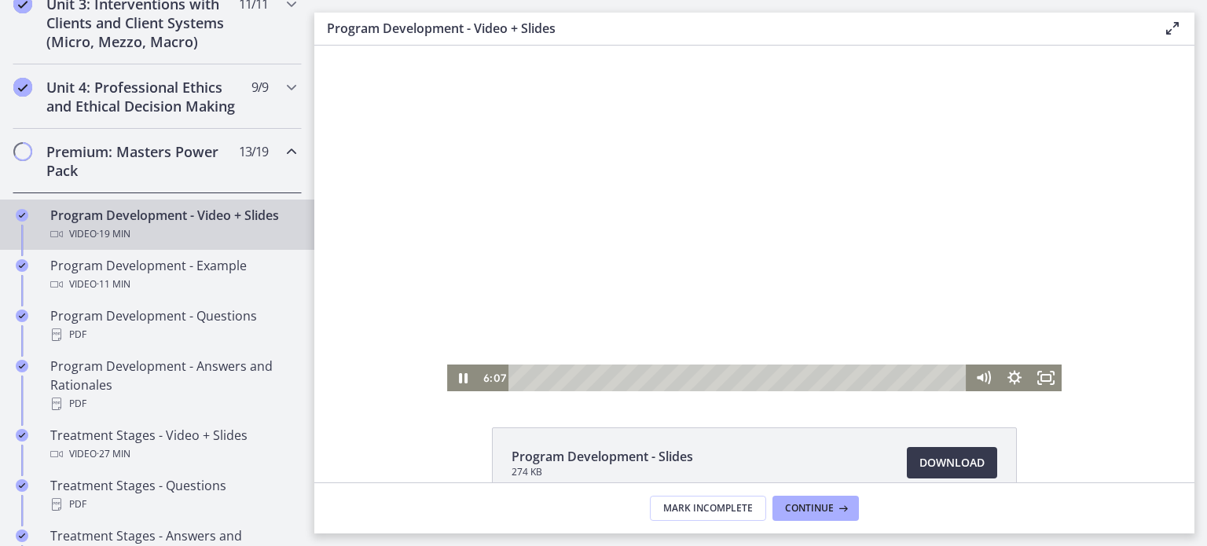
click at [625, 288] on div at bounding box center [754, 219] width 615 height 346
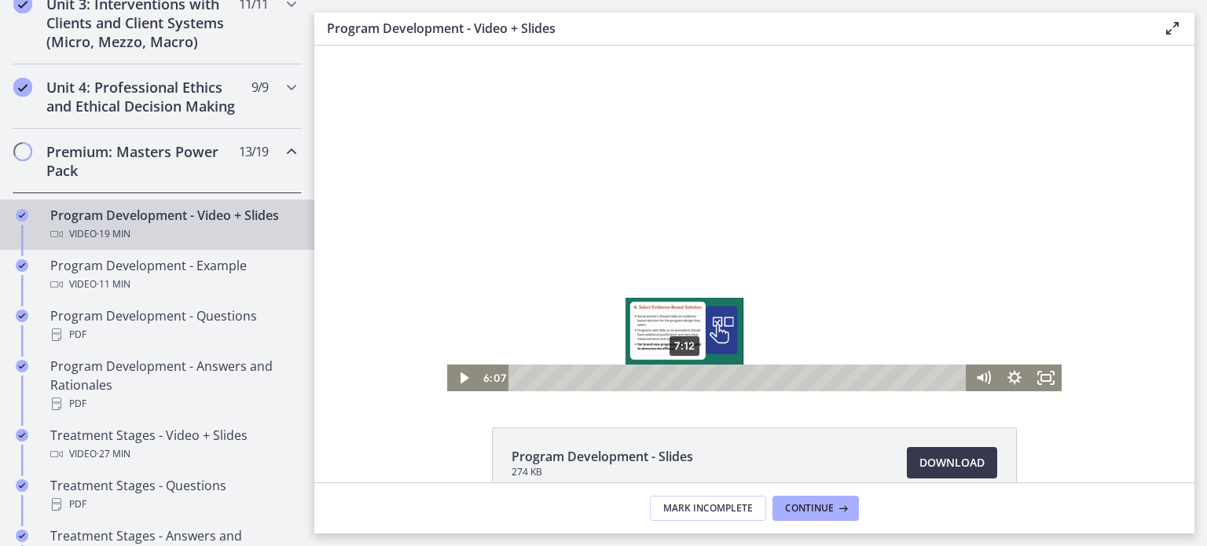
click at [679, 376] on div "7:12" at bounding box center [739, 378] width 439 height 27
click at [692, 373] on div "7:45" at bounding box center [739, 378] width 439 height 27
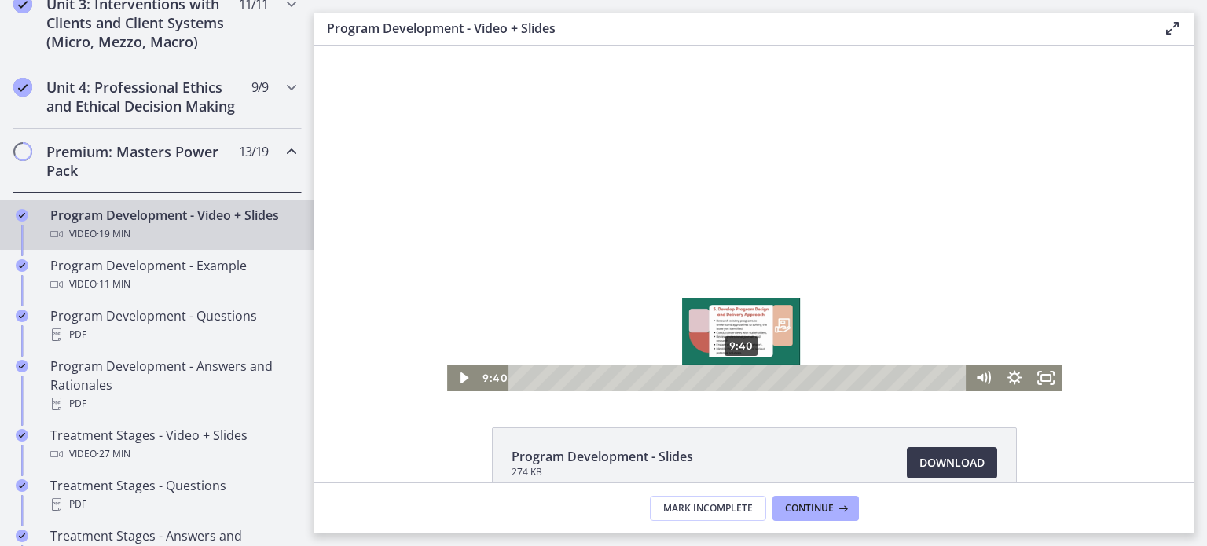
click at [736, 378] on div "9:40" at bounding box center [739, 378] width 439 height 27
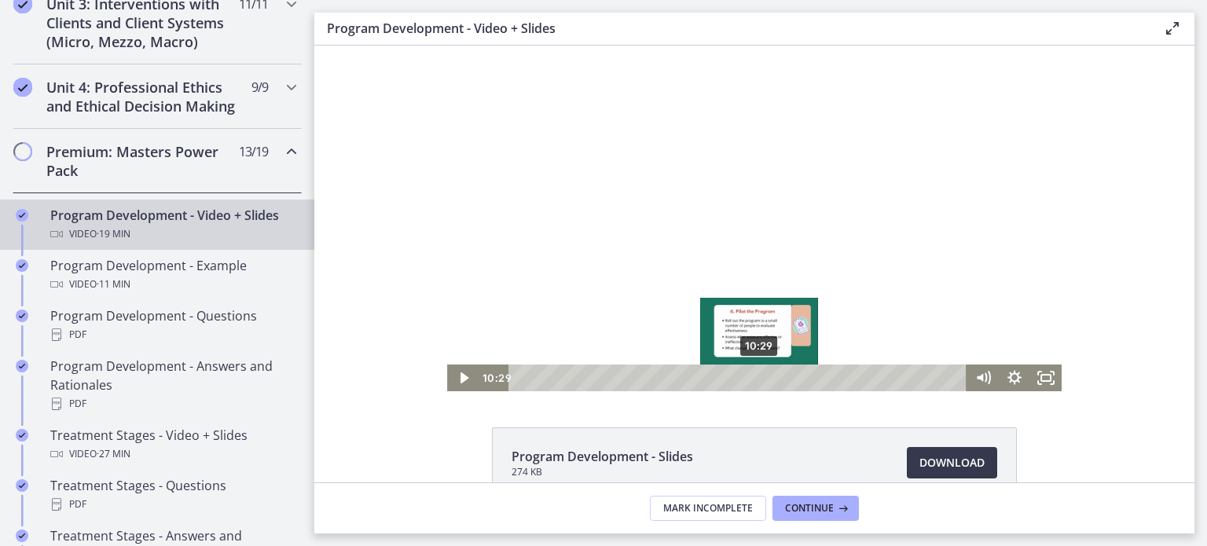
click at [755, 379] on div "10:29" at bounding box center [739, 378] width 439 height 27
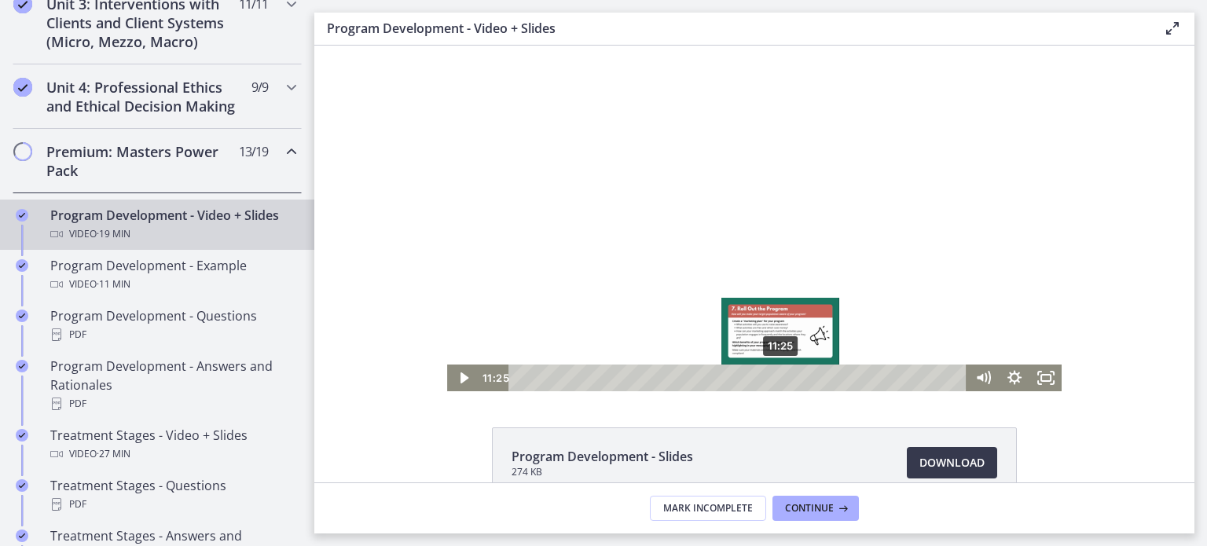
click at [776, 377] on div "11:25" at bounding box center [739, 378] width 439 height 27
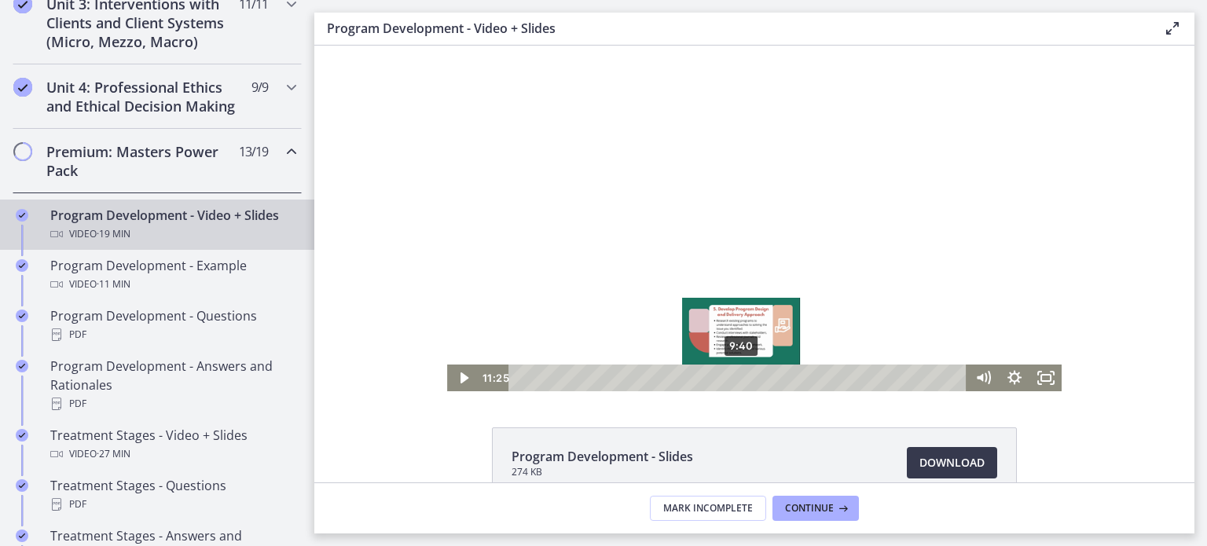
click at [736, 380] on div "9:40" at bounding box center [739, 378] width 439 height 27
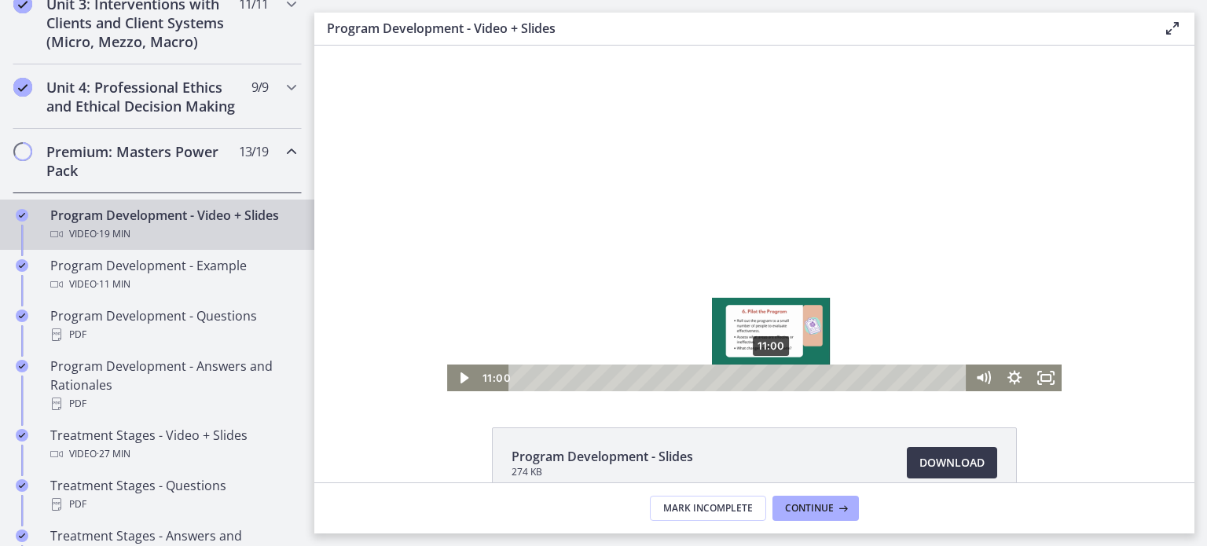
click at [766, 375] on div "11:00" at bounding box center [739, 378] width 439 height 27
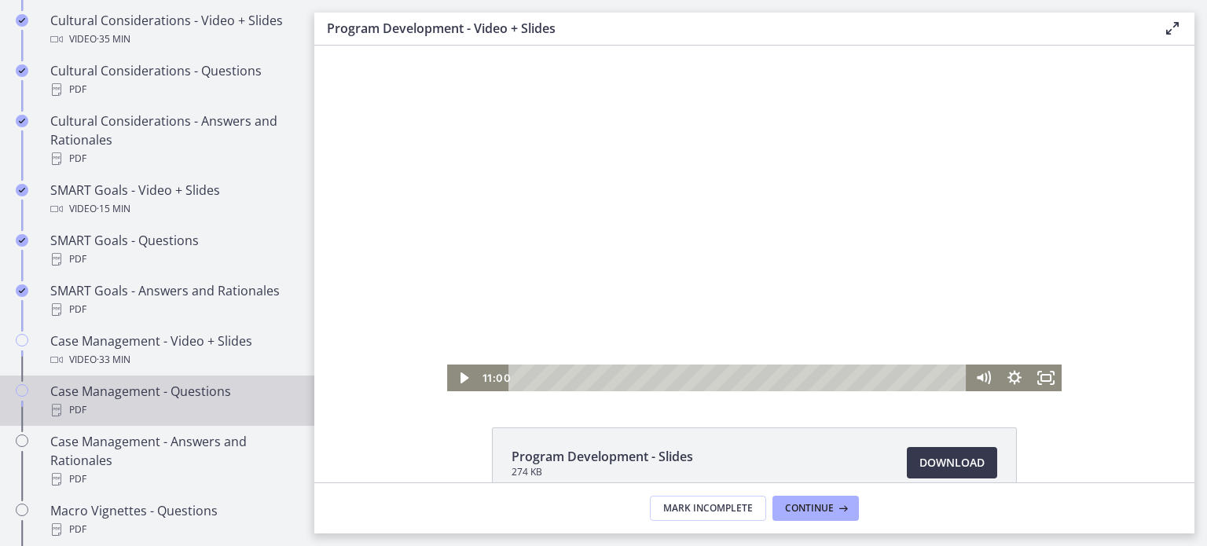
scroll to position [1419, 0]
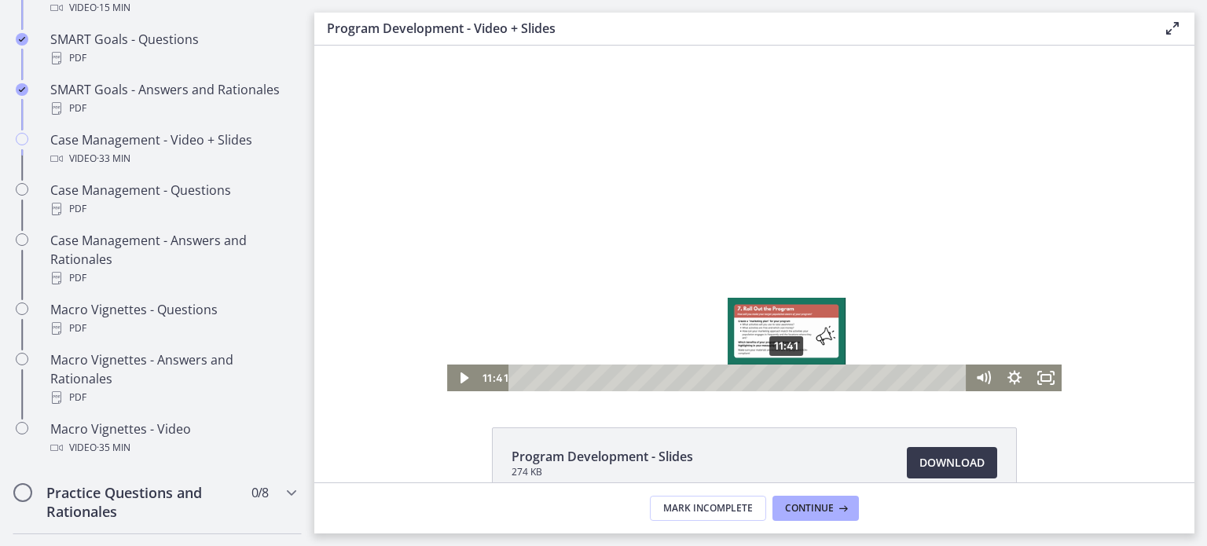
click at [782, 374] on div "11:41" at bounding box center [739, 378] width 439 height 27
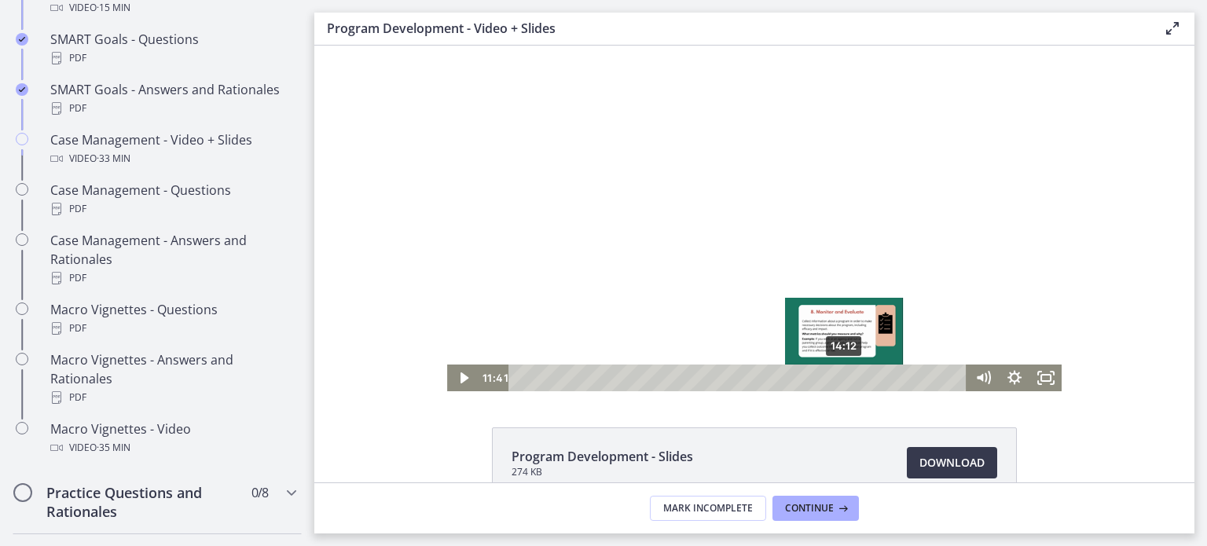
click at [840, 377] on div "14:12" at bounding box center [739, 378] width 439 height 27
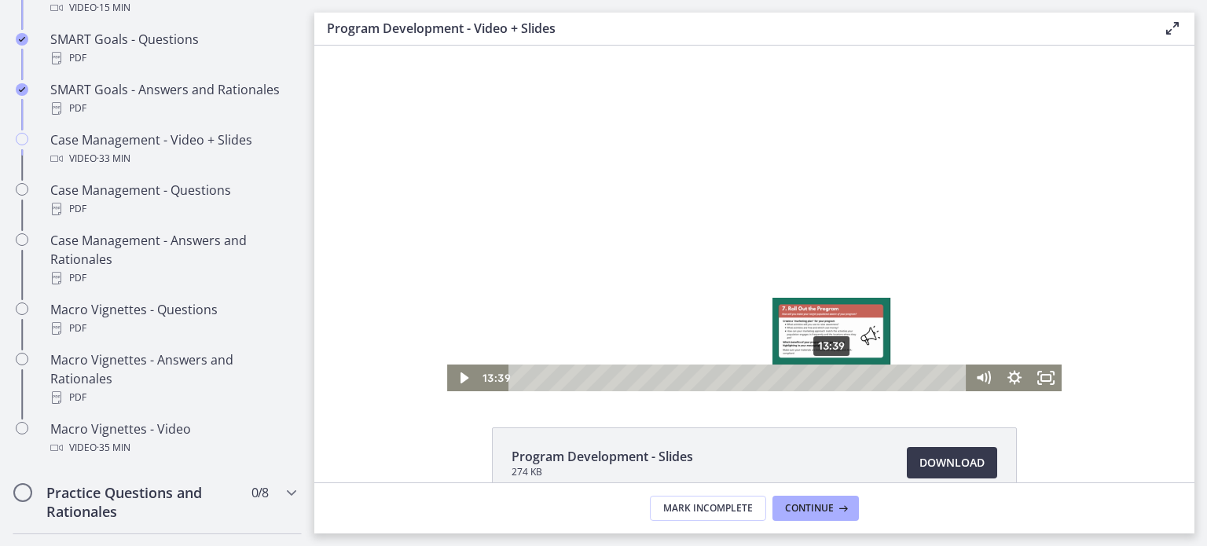
click at [827, 377] on div "13:39" at bounding box center [739, 378] width 439 height 27
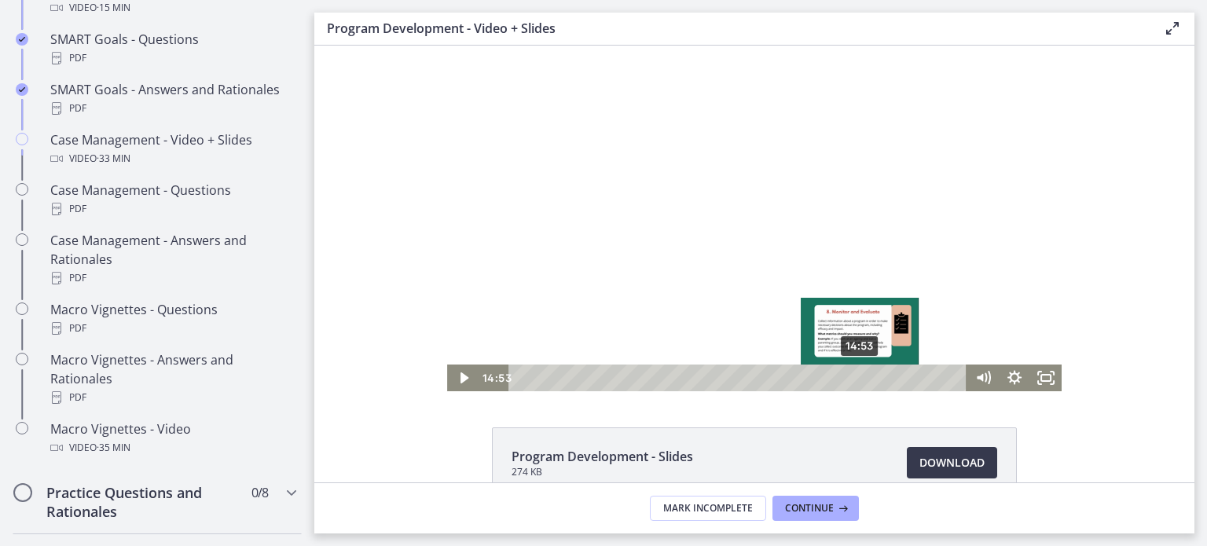
click at [855, 380] on div "14:53" at bounding box center [739, 378] width 439 height 27
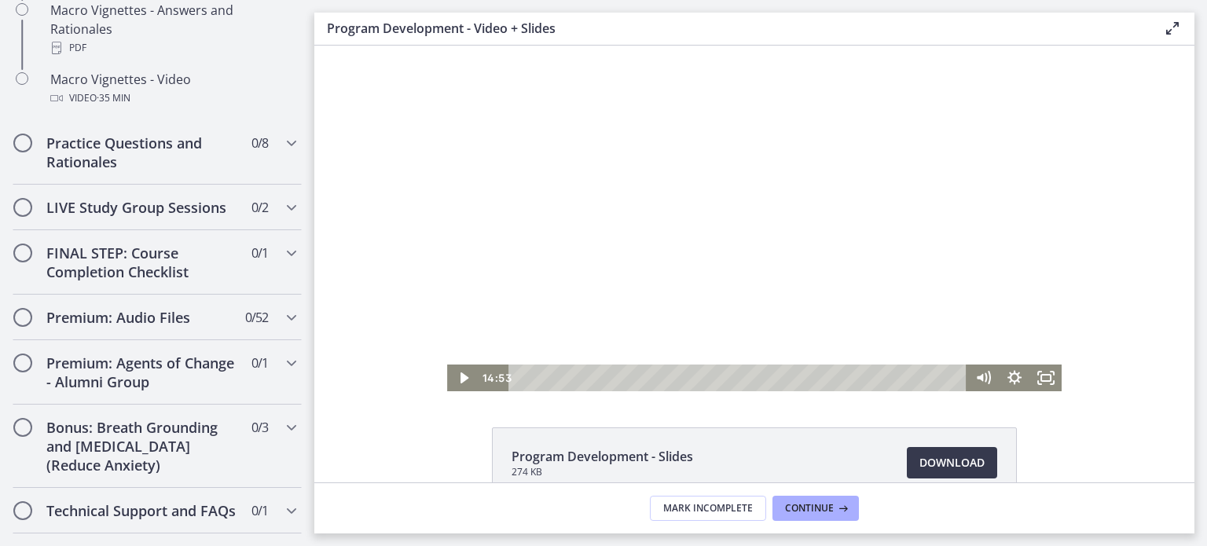
scroll to position [1773, 0]
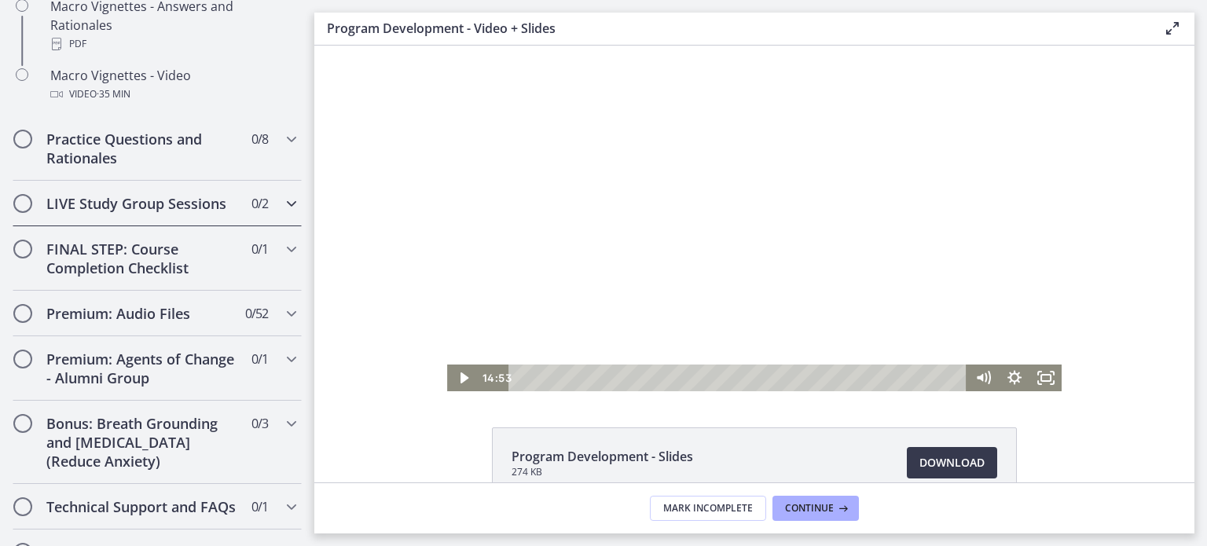
click at [282, 213] on icon "Chapters" at bounding box center [291, 203] width 19 height 19
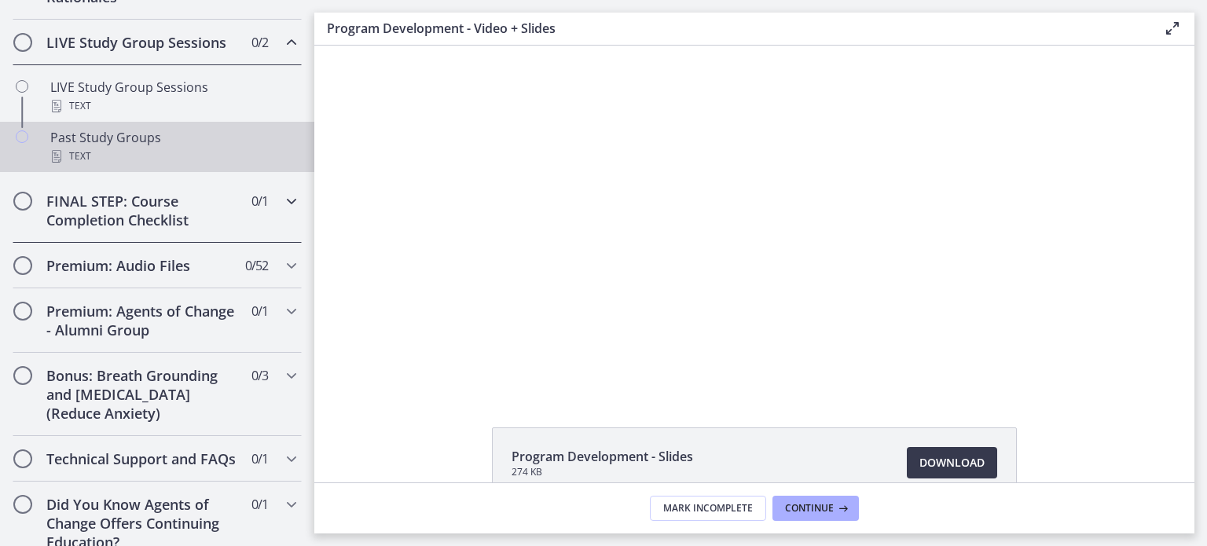
scroll to position [843, 0]
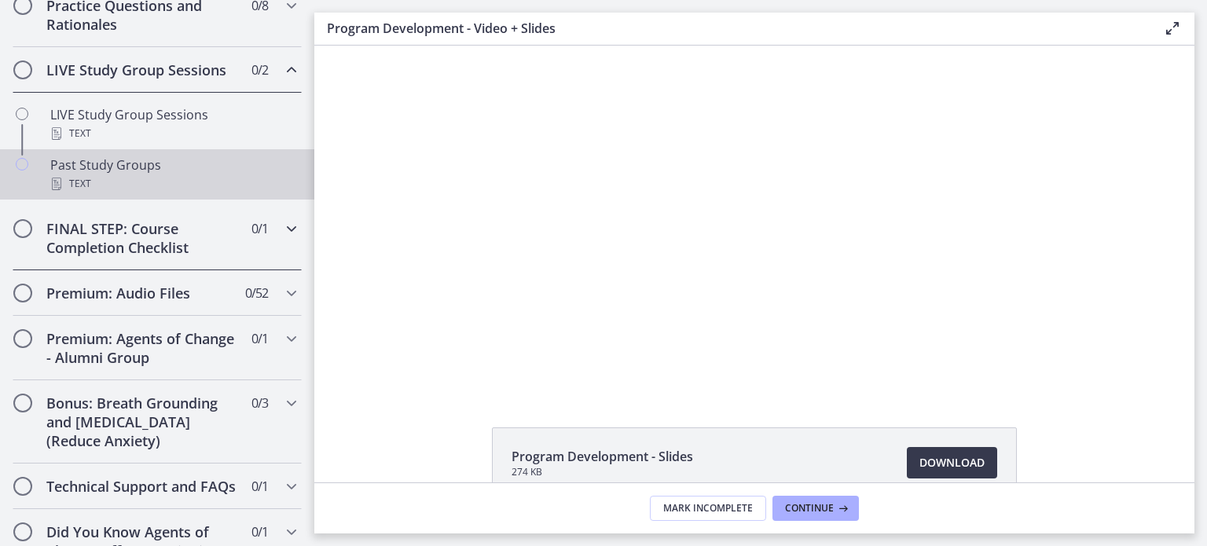
click at [285, 171] on link "Past Study Groups Text" at bounding box center [157, 174] width 314 height 50
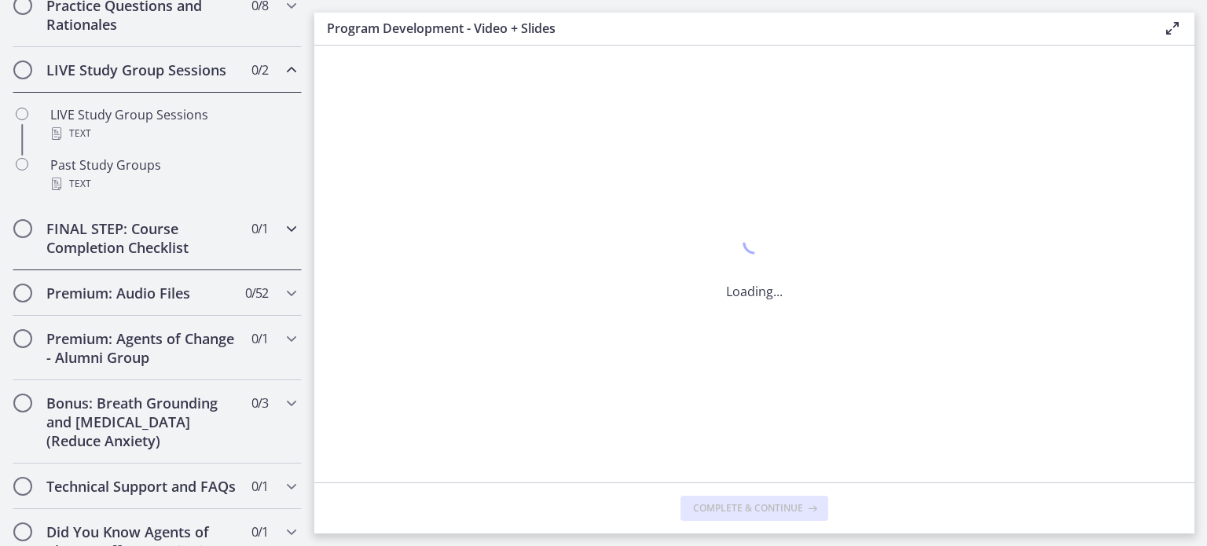
click at [282, 238] on icon "Chapters" at bounding box center [291, 228] width 19 height 19
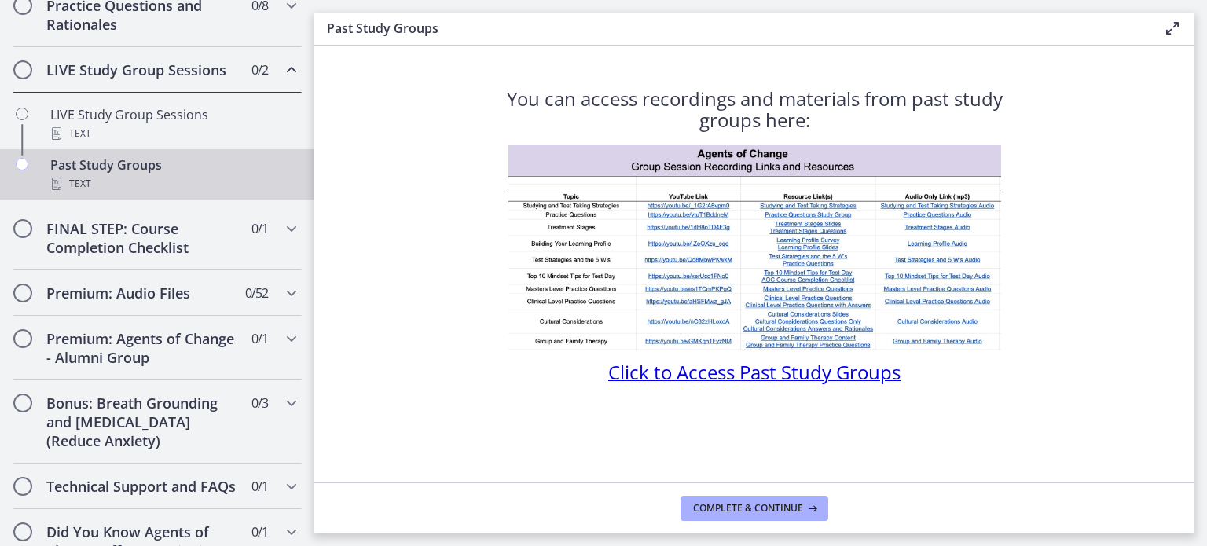
click at [282, 79] on icon "Chapters" at bounding box center [291, 70] width 19 height 19
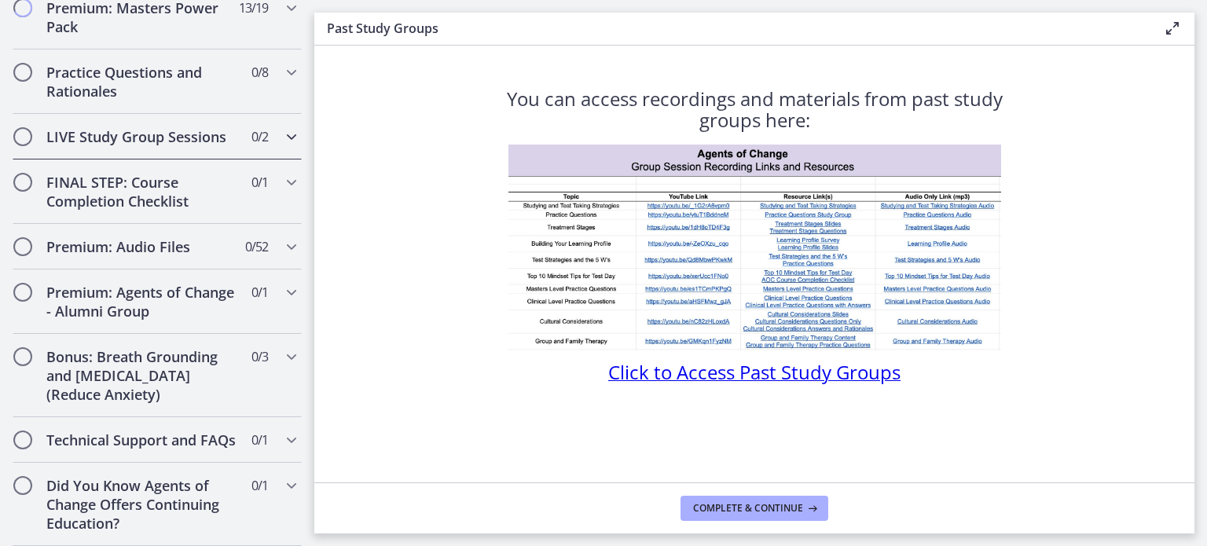
scroll to position [809, 0]
click at [282, 173] on icon "Chapters" at bounding box center [291, 182] width 19 height 19
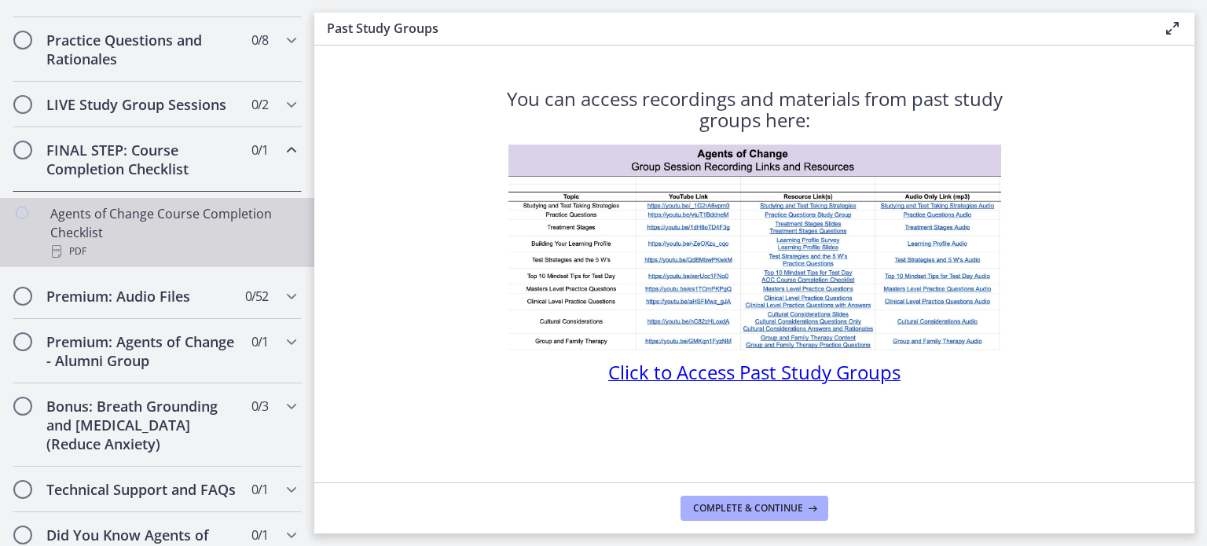
click at [133, 261] on div "PDF" at bounding box center [172, 251] width 245 height 19
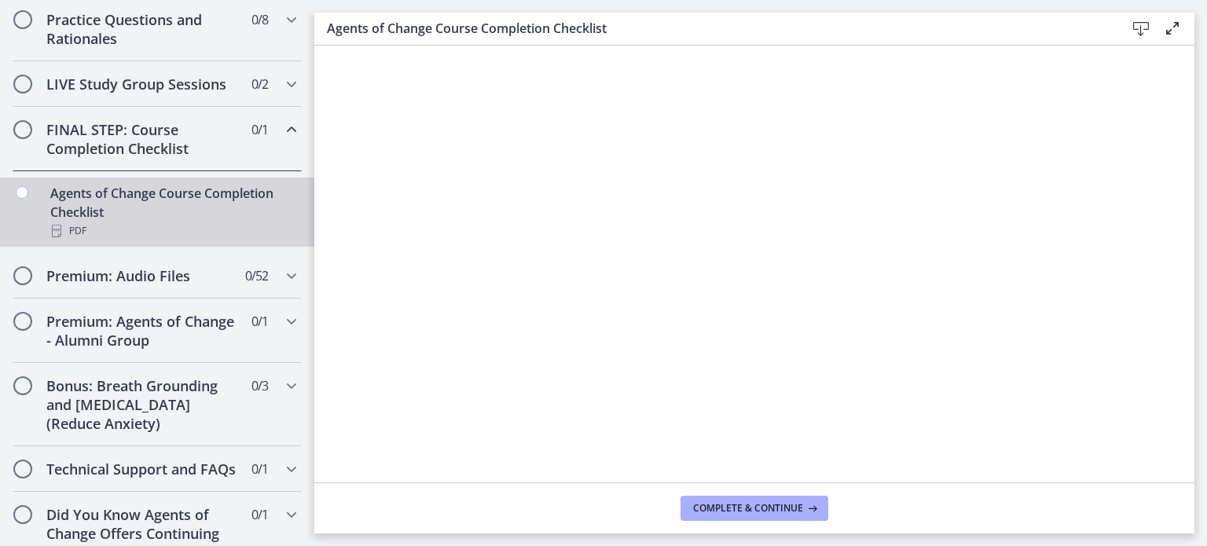
scroll to position [812, 0]
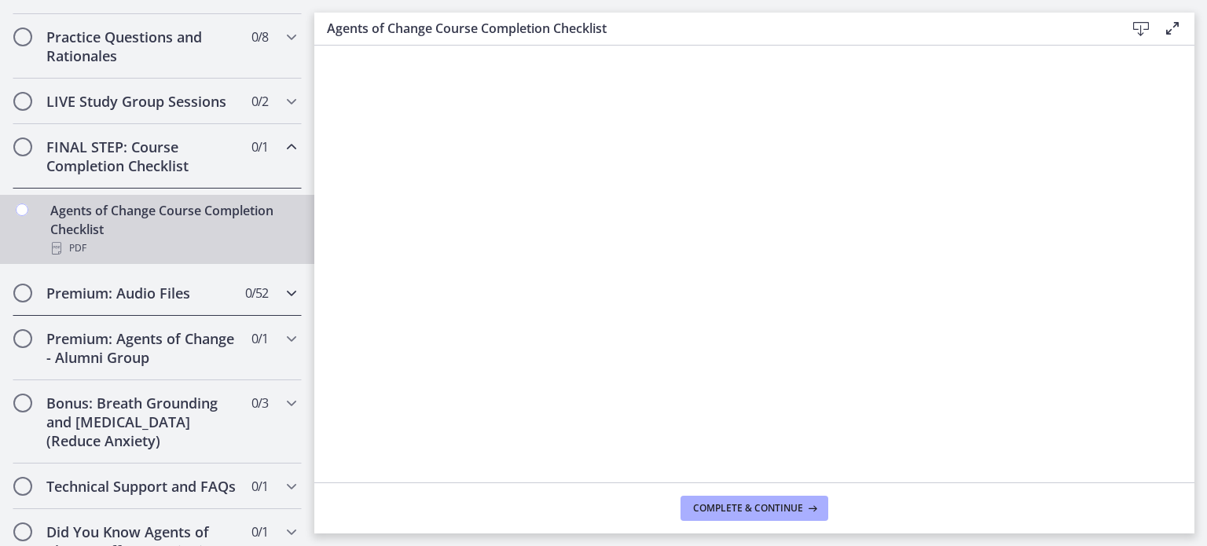
click at [282, 303] on icon "Chapters" at bounding box center [291, 293] width 19 height 19
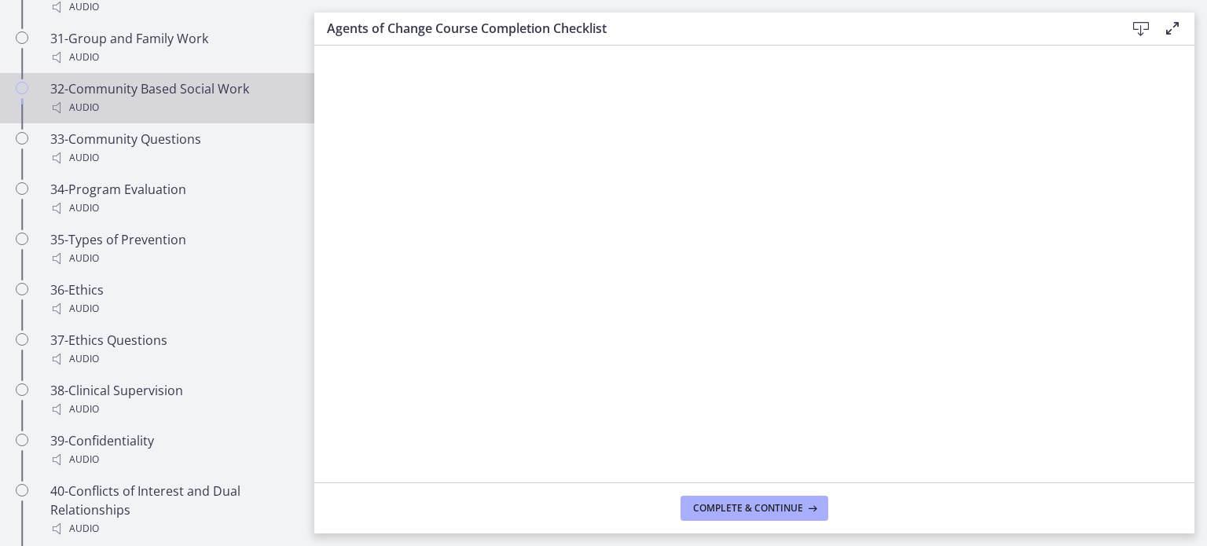
scroll to position [2620, 0]
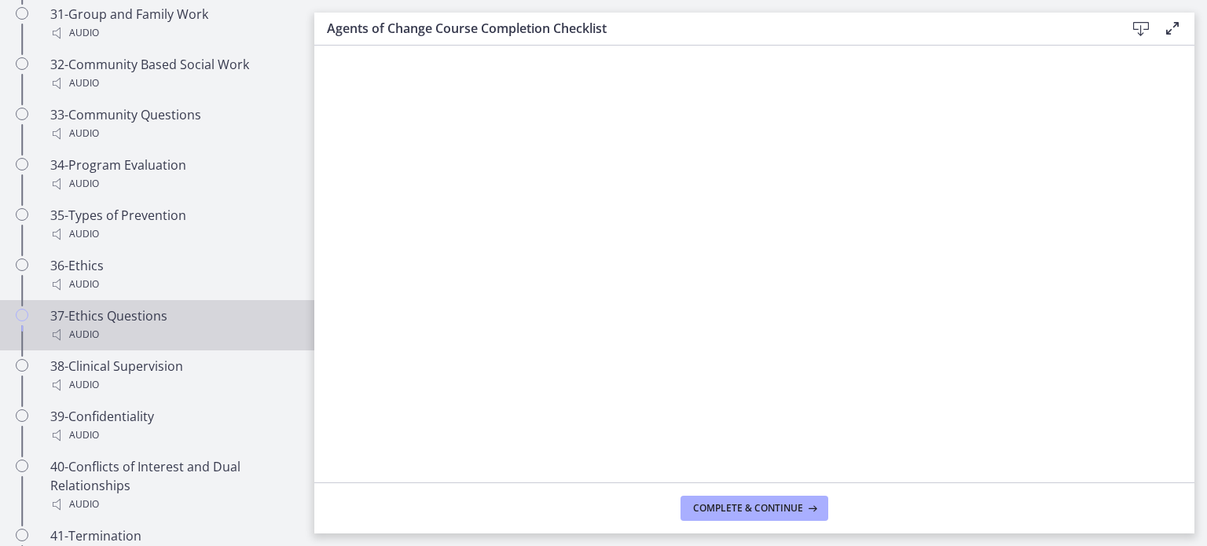
click at [209, 325] on div "Audio" at bounding box center [172, 334] width 245 height 19
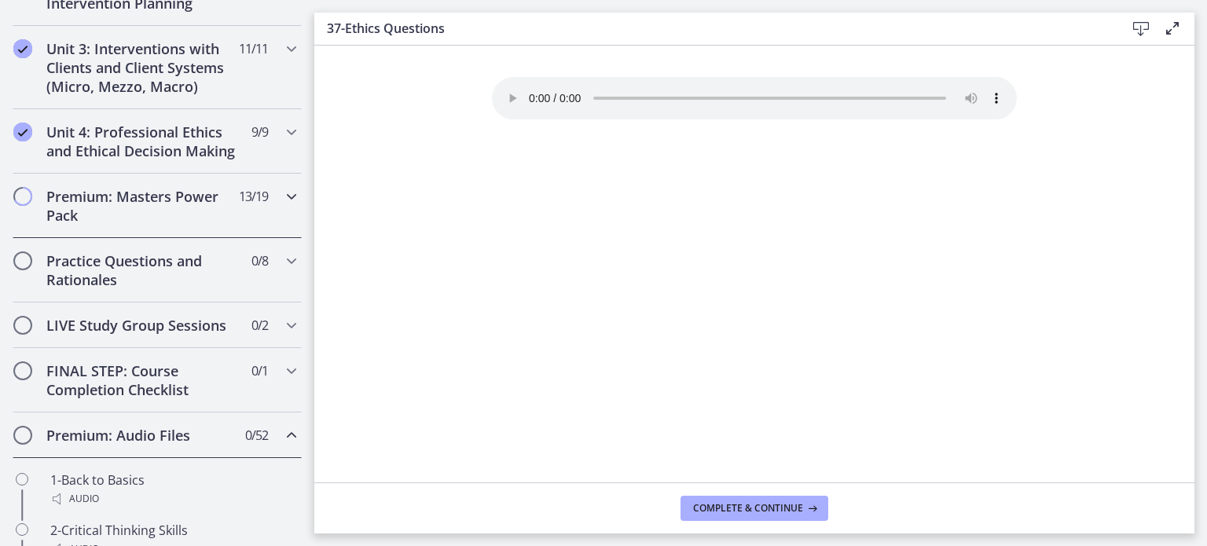
scroll to position [557, 0]
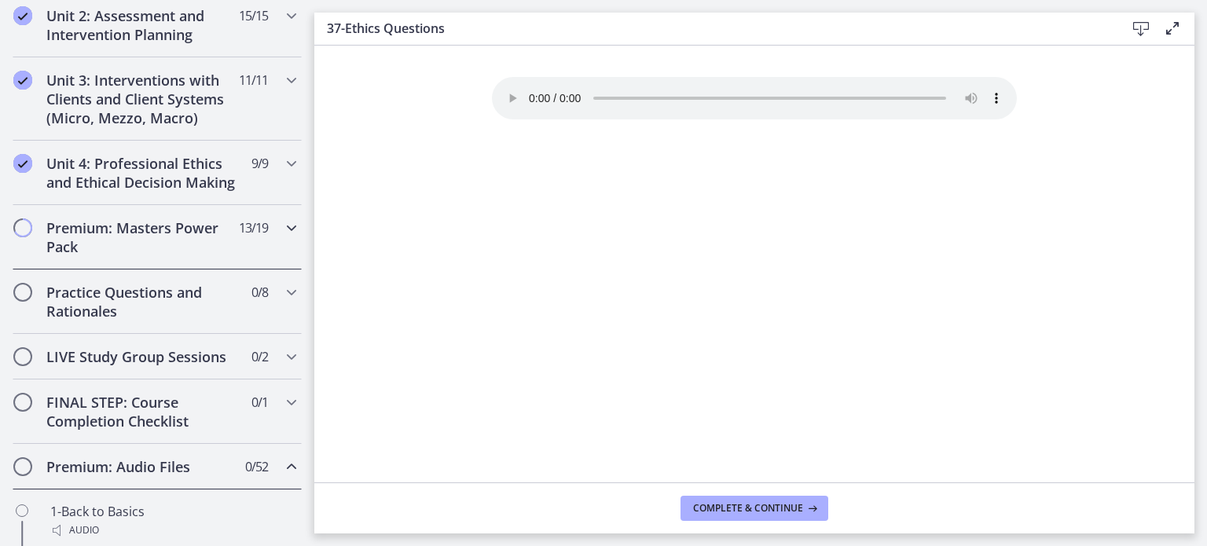
click at [186, 256] on h2 "Premium: Masters Power Pack" at bounding box center [142, 238] width 192 height 38
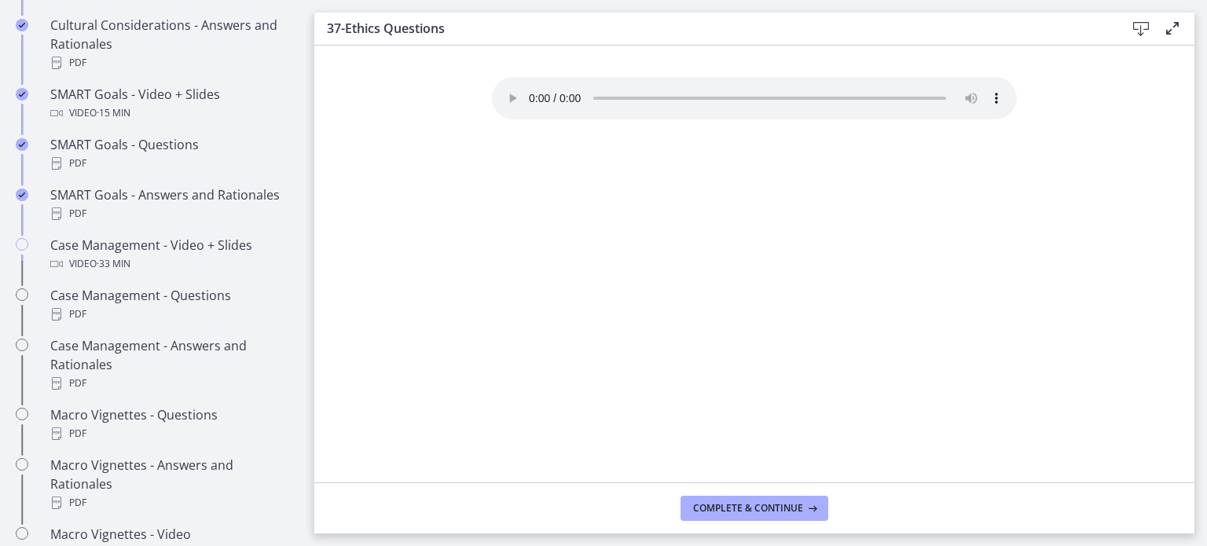
scroll to position [1322, 0]
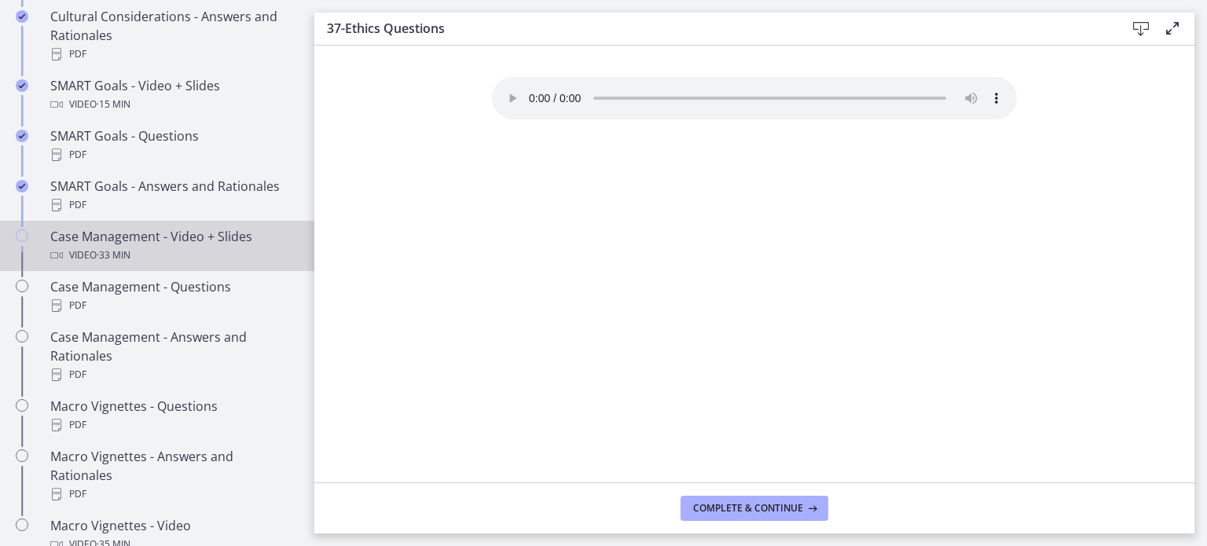
click at [230, 265] on div "Video · 33 min" at bounding box center [172, 255] width 245 height 19
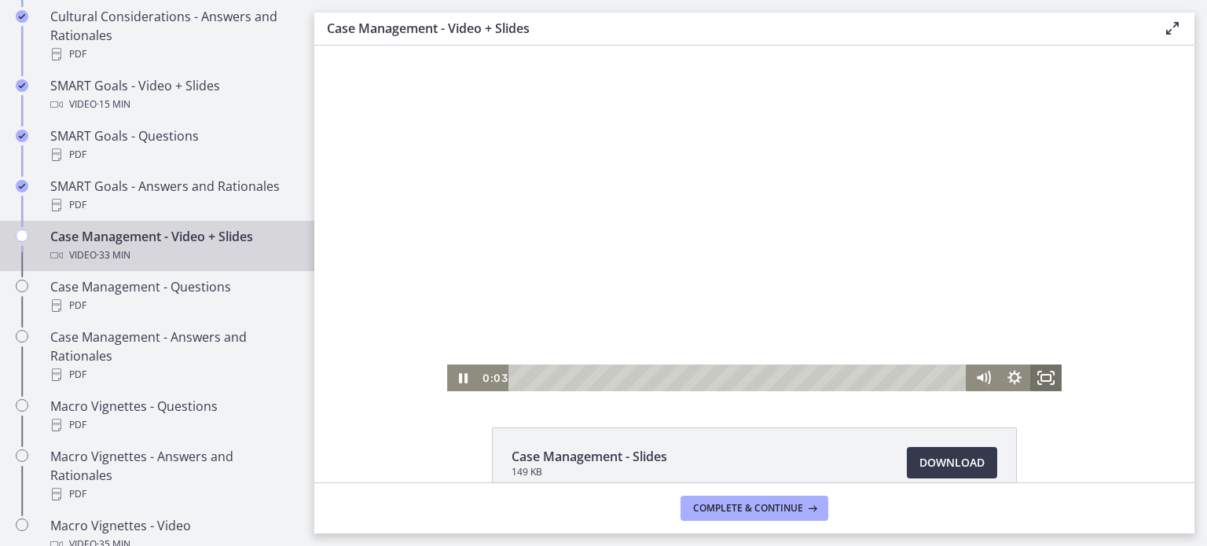
click at [1040, 379] on icon "Fullscreen" at bounding box center [1046, 378] width 31 height 27
click at [652, 232] on div at bounding box center [754, 219] width 615 height 346
